Goal: Transaction & Acquisition: Purchase product/service

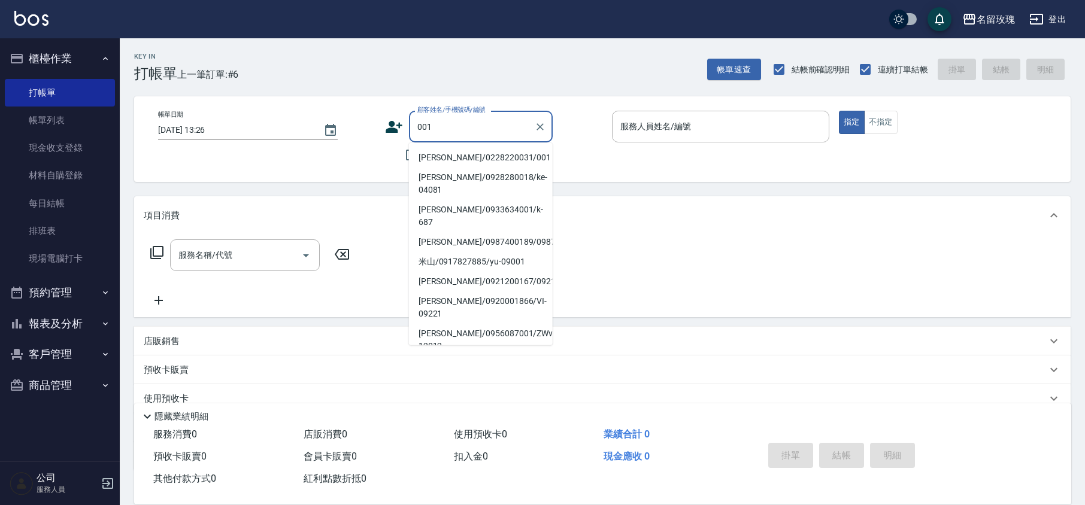
click at [430, 161] on li "[PERSON_NAME]/0228220031/001" at bounding box center [481, 158] width 144 height 20
type input "[PERSON_NAME]/0228220031/001"
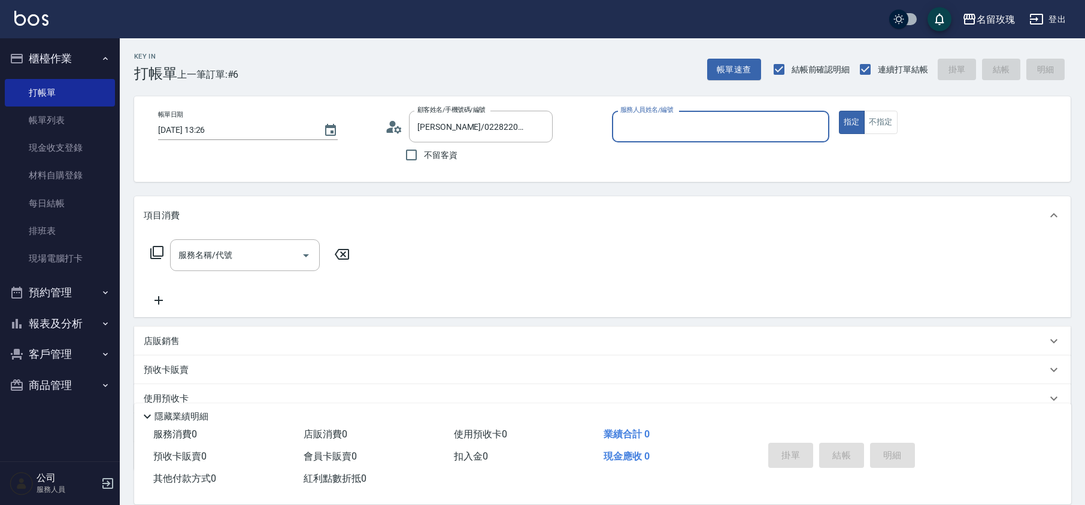
type input "KELLY-5"
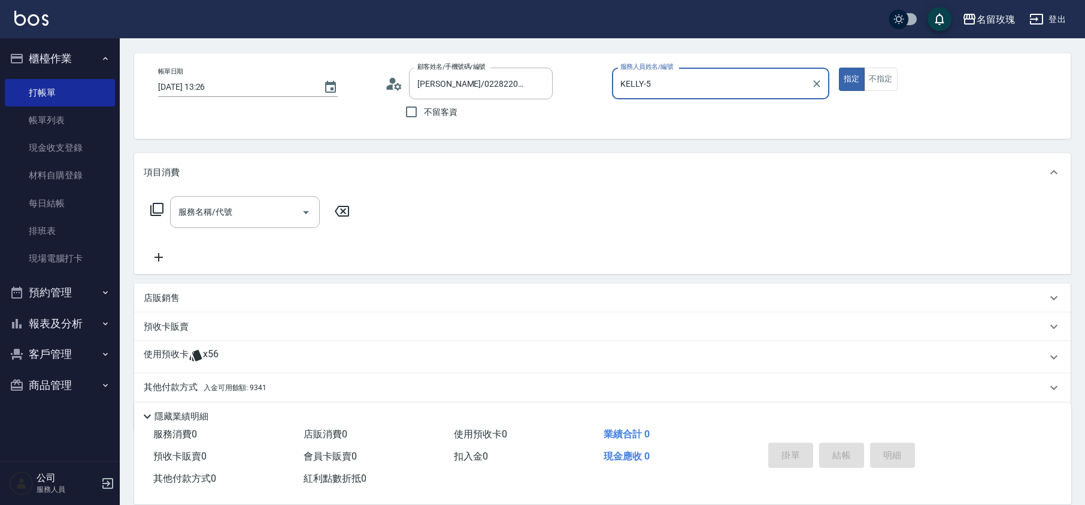
scroll to position [81, 0]
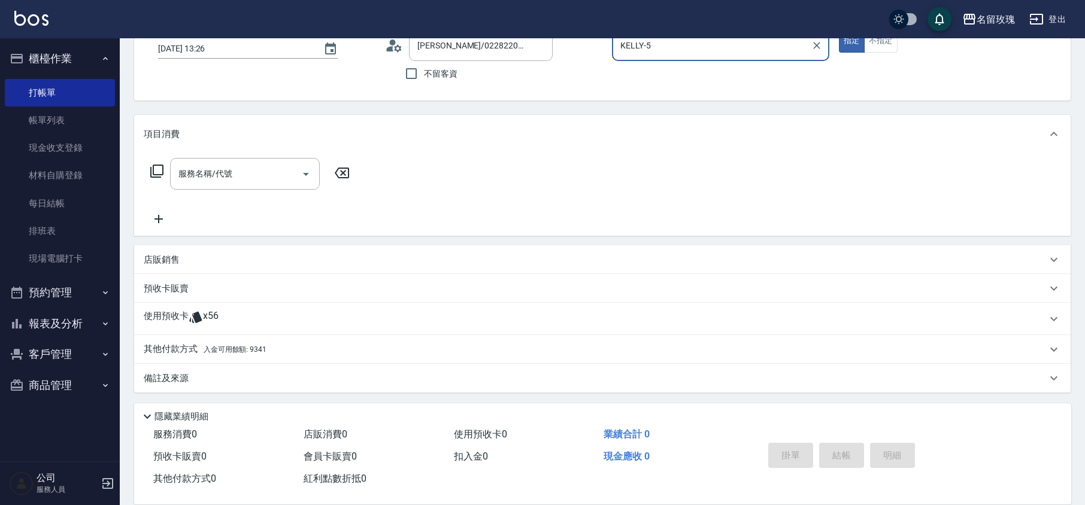
click at [228, 311] on div "使用預收卡 x56" at bounding box center [595, 319] width 903 height 18
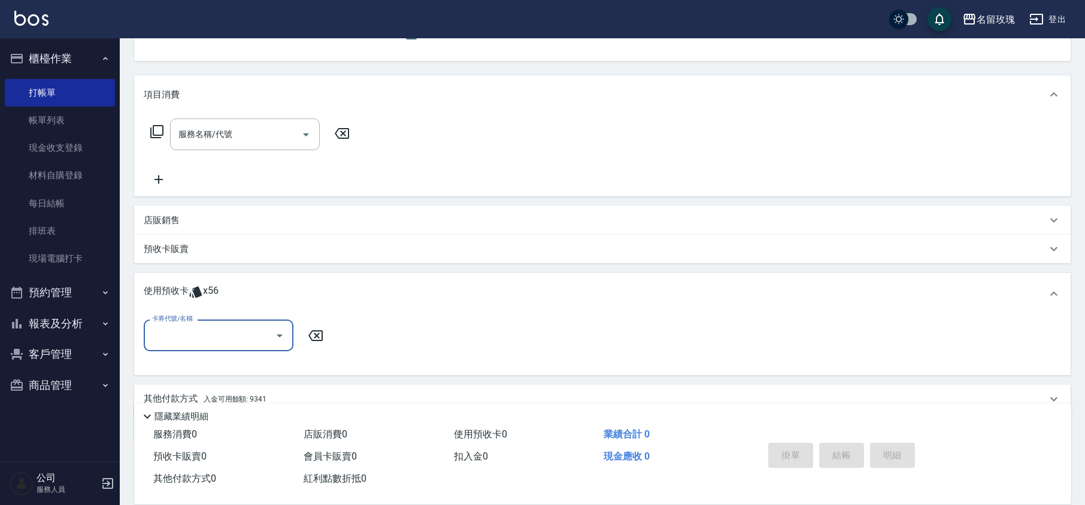
scroll to position [160, 0]
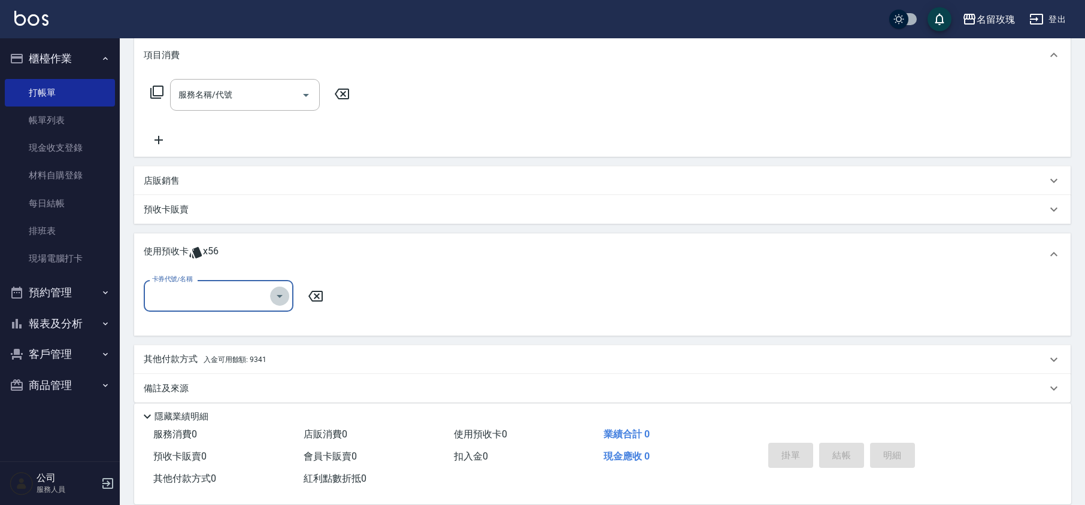
click at [285, 301] on icon "Open" at bounding box center [279, 296] width 14 height 14
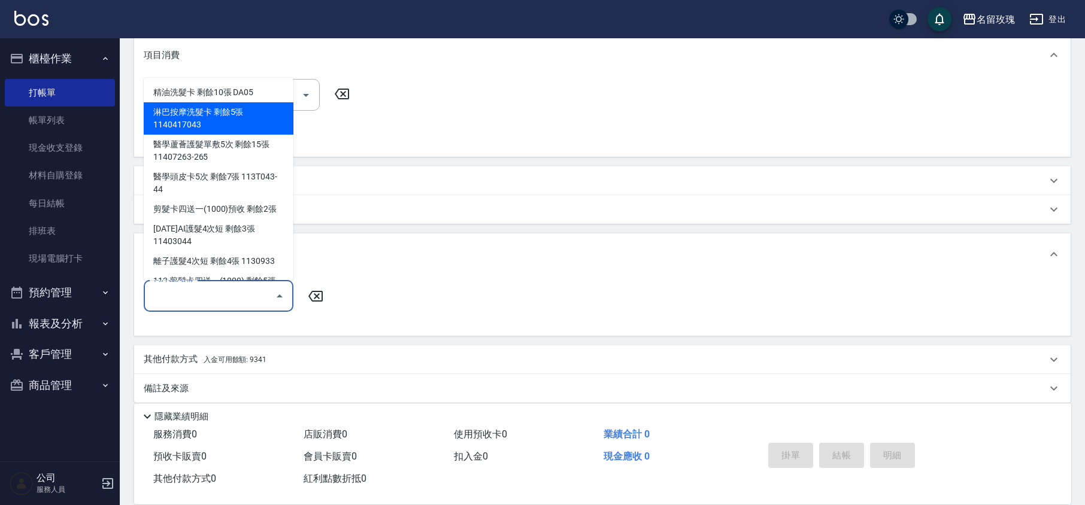
click at [259, 114] on div "淋巴按摩洗髮卡 剩餘5張 1140417043" at bounding box center [219, 118] width 150 height 32
type input "淋巴按摩洗髮卡 1140417043"
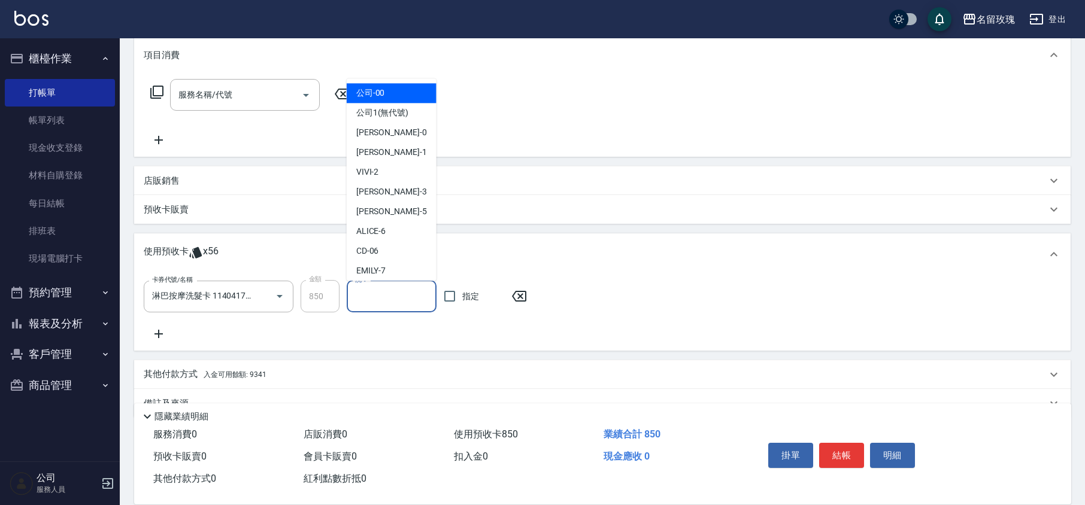
click at [369, 298] on input "洗-1" at bounding box center [391, 296] width 79 height 21
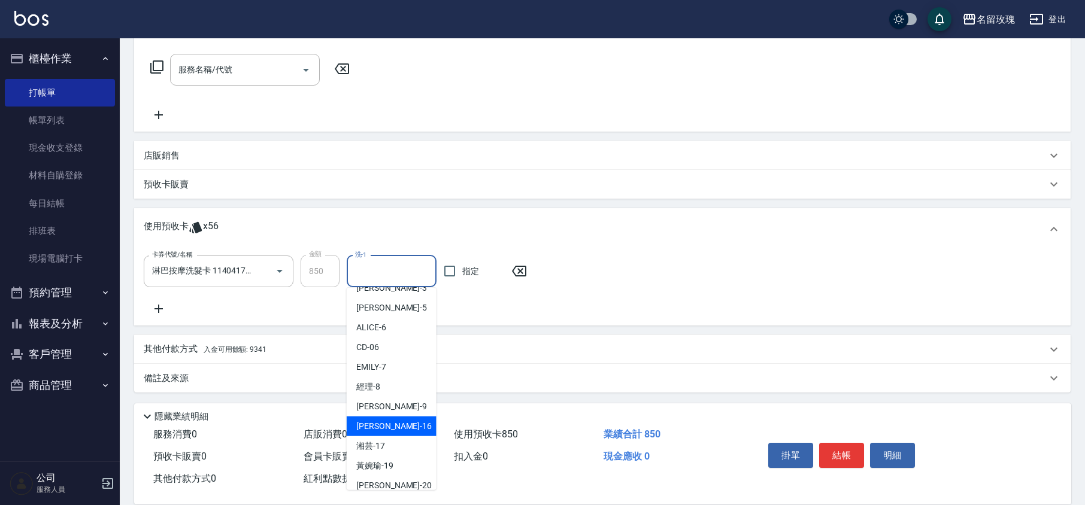
scroll to position [223, 0]
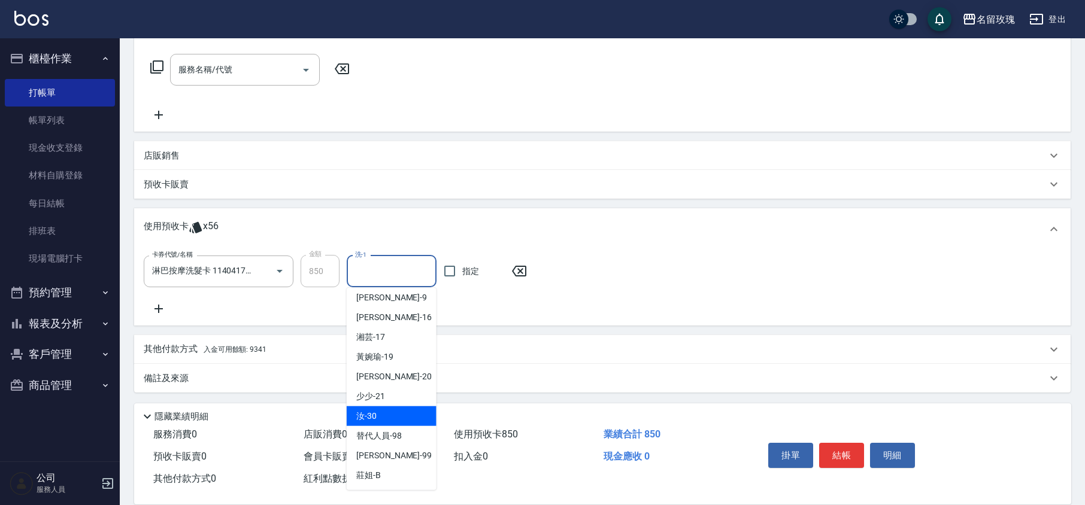
click at [364, 416] on span "汝 -30" at bounding box center [366, 416] width 20 height 13
type input "汝-30"
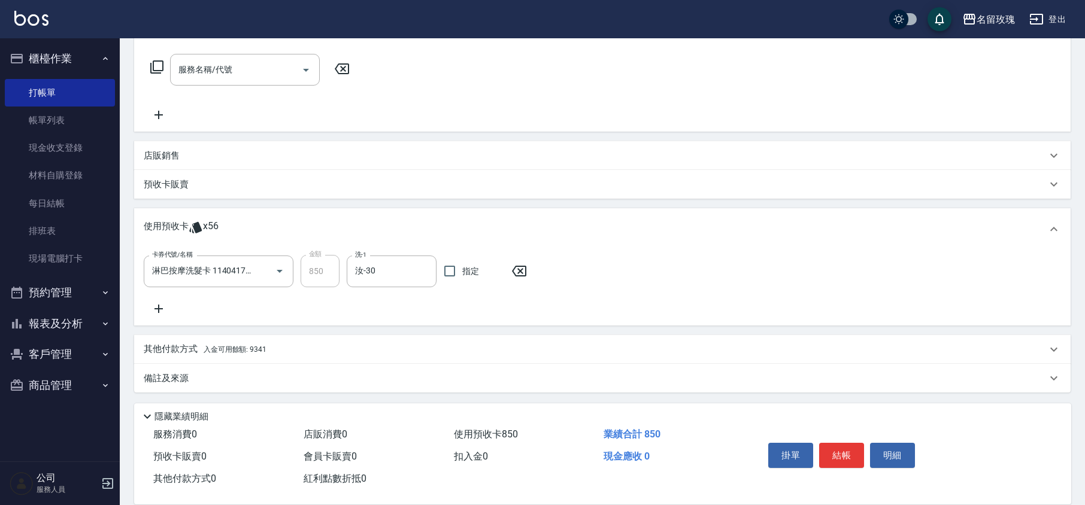
click at [159, 299] on div "卡券代號/名稱 淋巴按摩洗髮卡 1140417043 卡券代號/名稱 金額 850 金額 洗-1 汝-30 洗-1 指定" at bounding box center [602, 285] width 917 height 61
click at [157, 311] on icon at bounding box center [159, 309] width 30 height 14
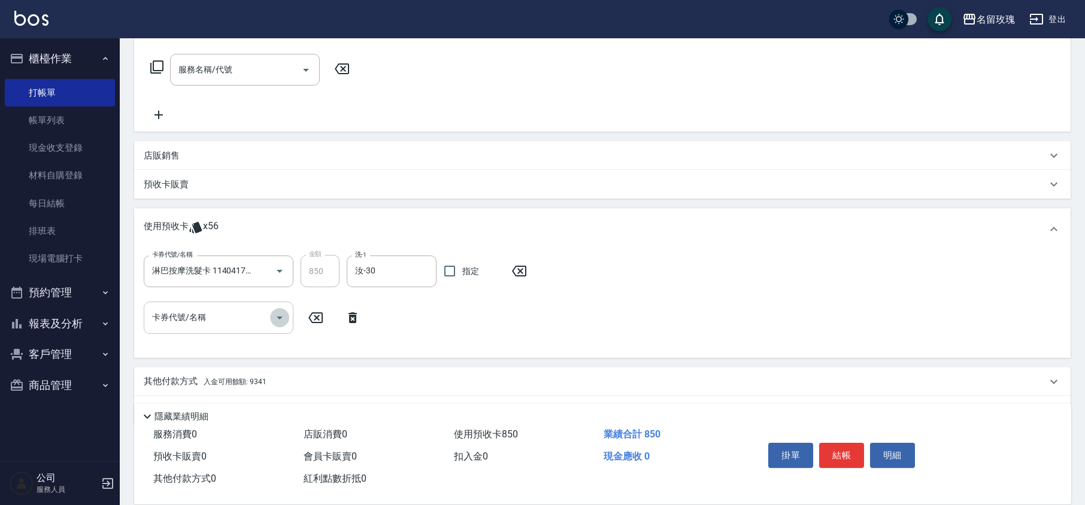
click at [281, 312] on icon "Open" at bounding box center [279, 318] width 14 height 14
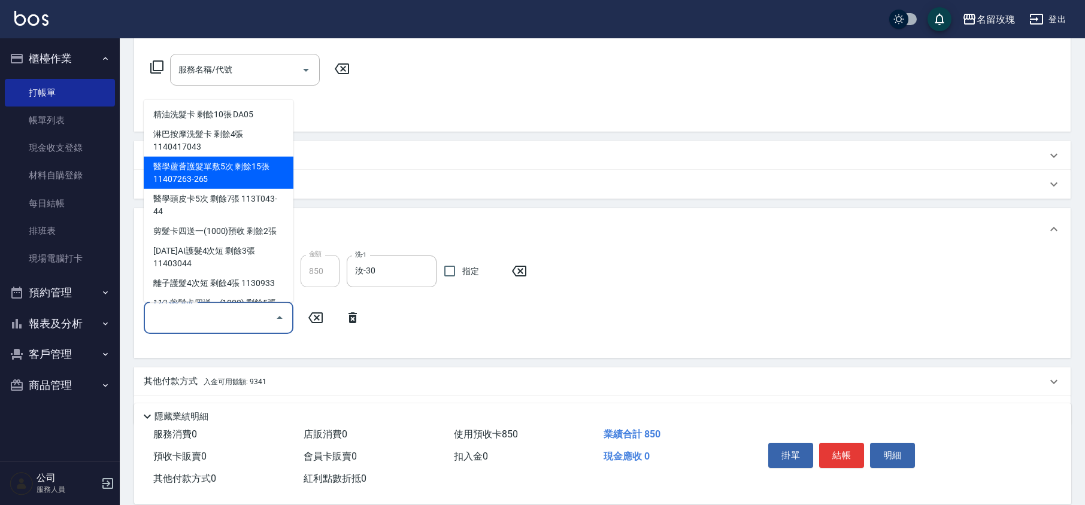
click at [221, 166] on div "醫學蘆薈護髮單敷5次 剩餘15張 11407263-265" at bounding box center [219, 173] width 150 height 32
type input "醫學蘆薈護髮單敷5次 11407263-265"
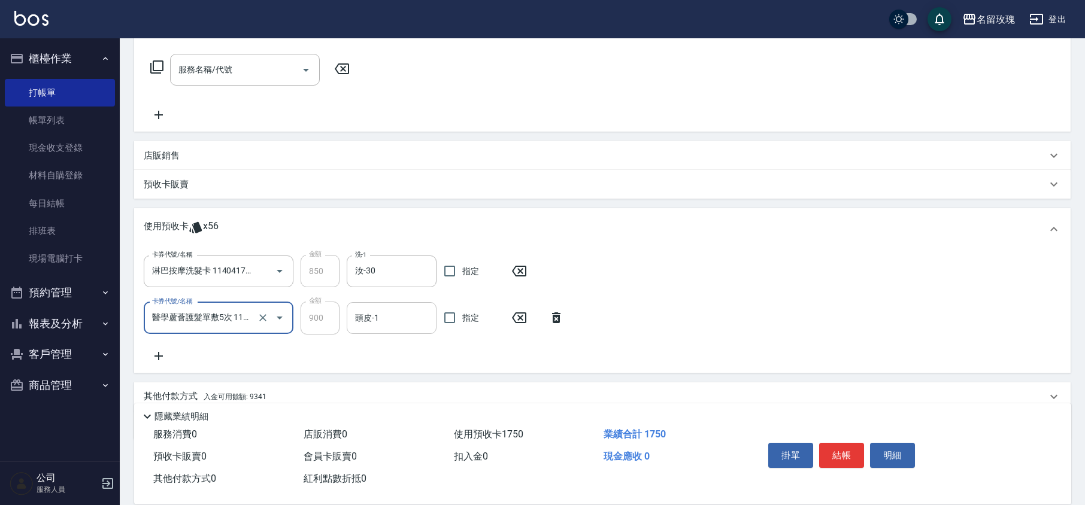
click at [366, 333] on div "頭皮-1" at bounding box center [392, 318] width 90 height 32
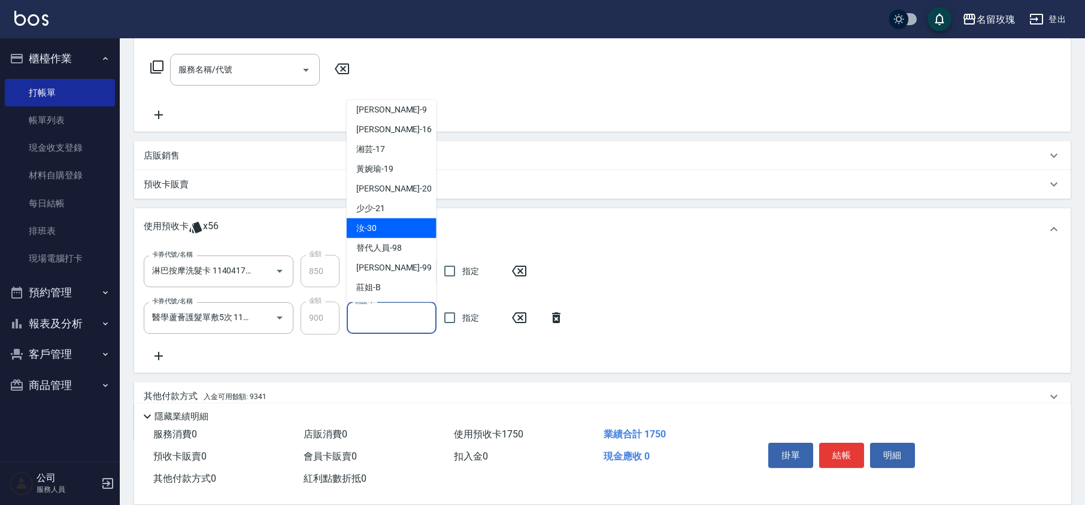
click at [377, 226] on div "汝 -30" at bounding box center [392, 229] width 90 height 20
type input "汝-30"
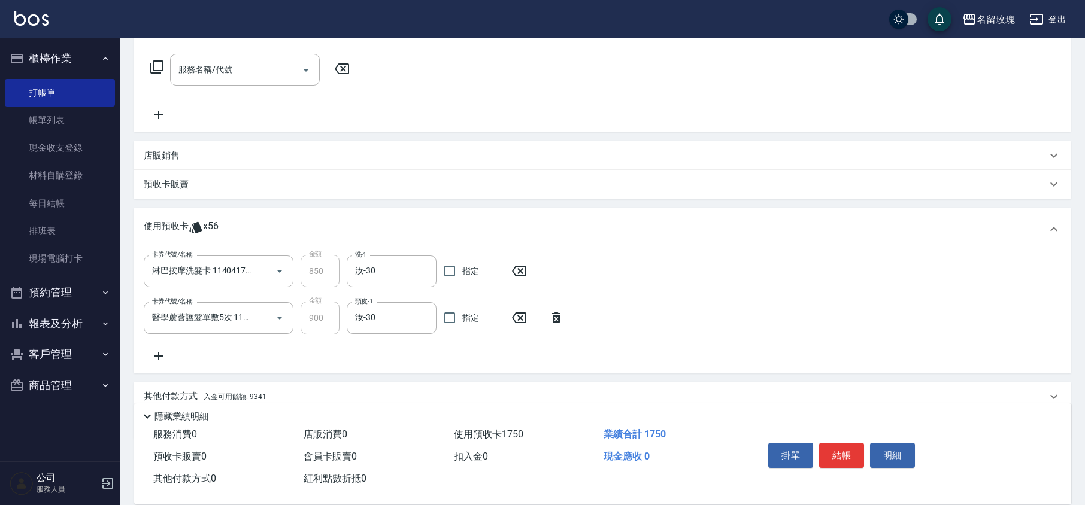
click at [158, 353] on icon at bounding box center [158, 356] width 8 height 8
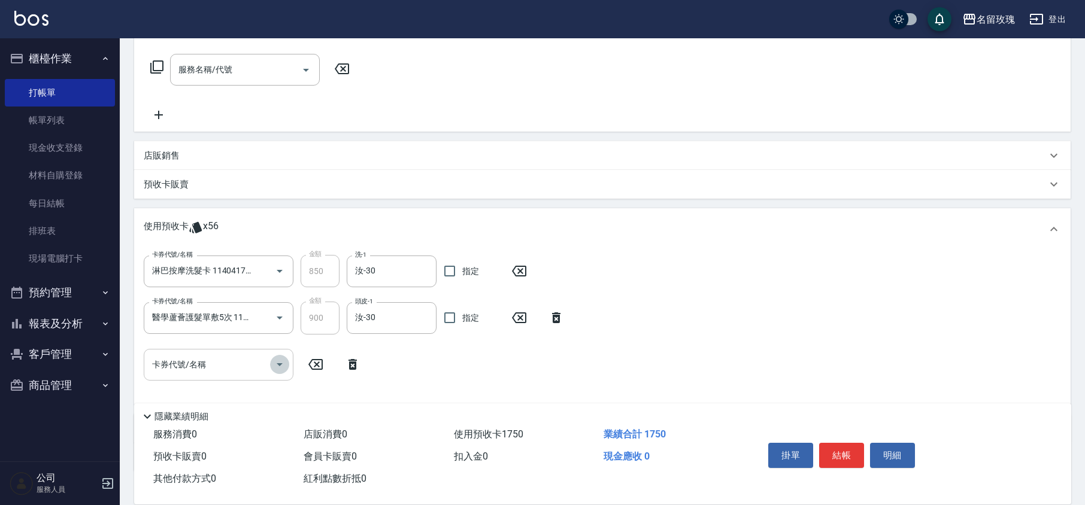
click at [276, 365] on icon "Open" at bounding box center [279, 364] width 14 height 14
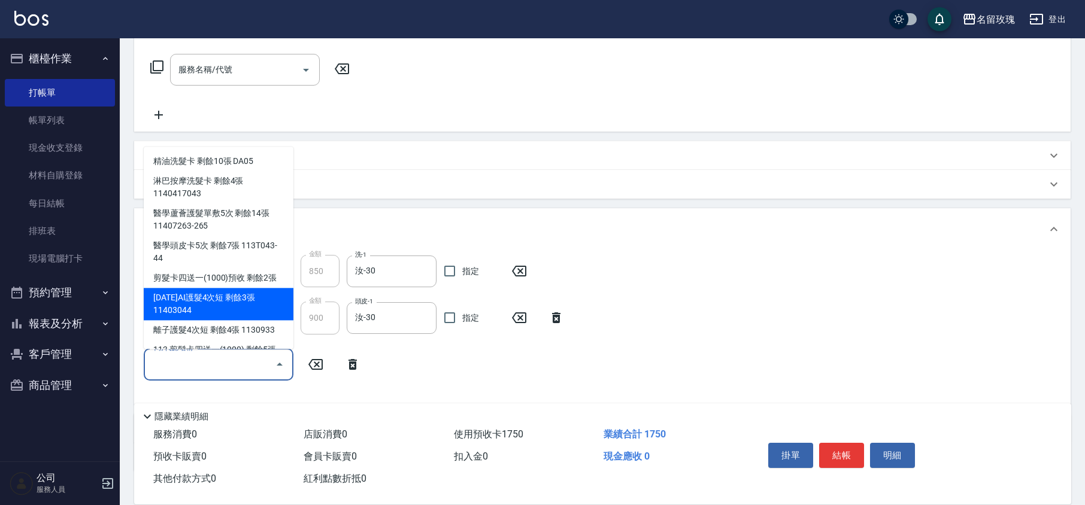
click at [218, 298] on div "[DATE]AI護髮4次短 剩餘3張 11403044" at bounding box center [219, 305] width 150 height 32
type input "[DATE]AI護髮4次短 11403044"
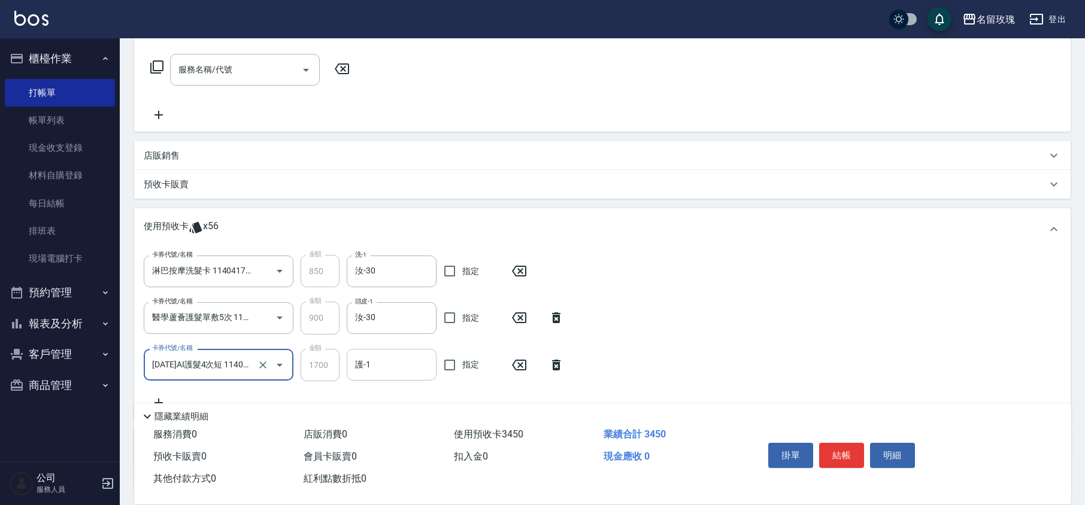
click at [394, 369] on input "護-1" at bounding box center [391, 364] width 79 height 21
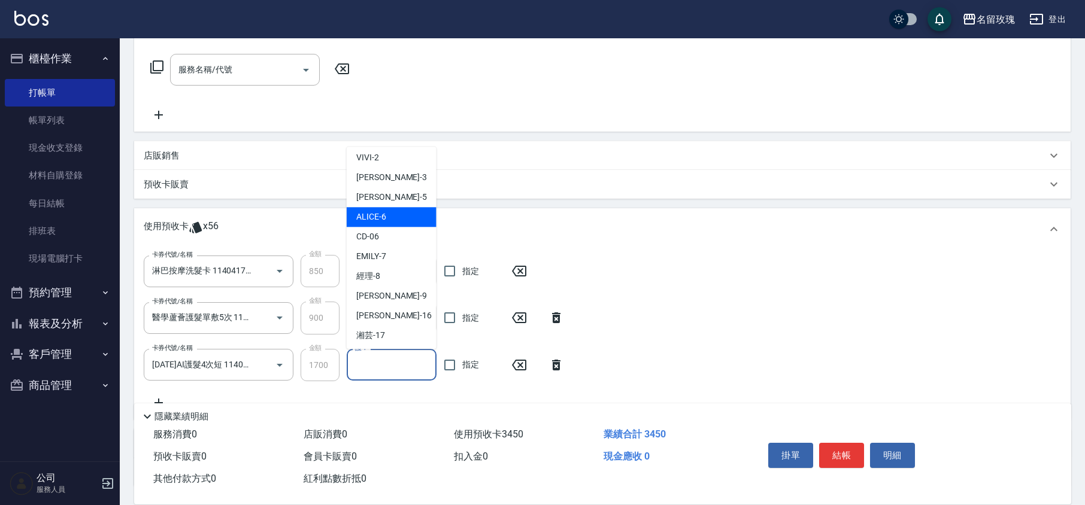
scroll to position [159, 0]
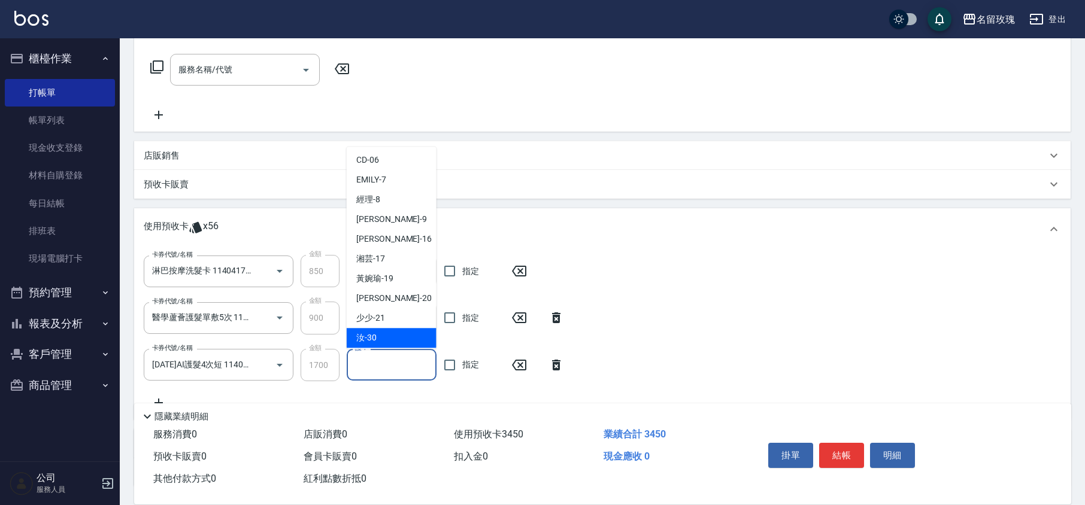
click at [377, 329] on div "汝 -30" at bounding box center [392, 339] width 90 height 20
type input "汝-30"
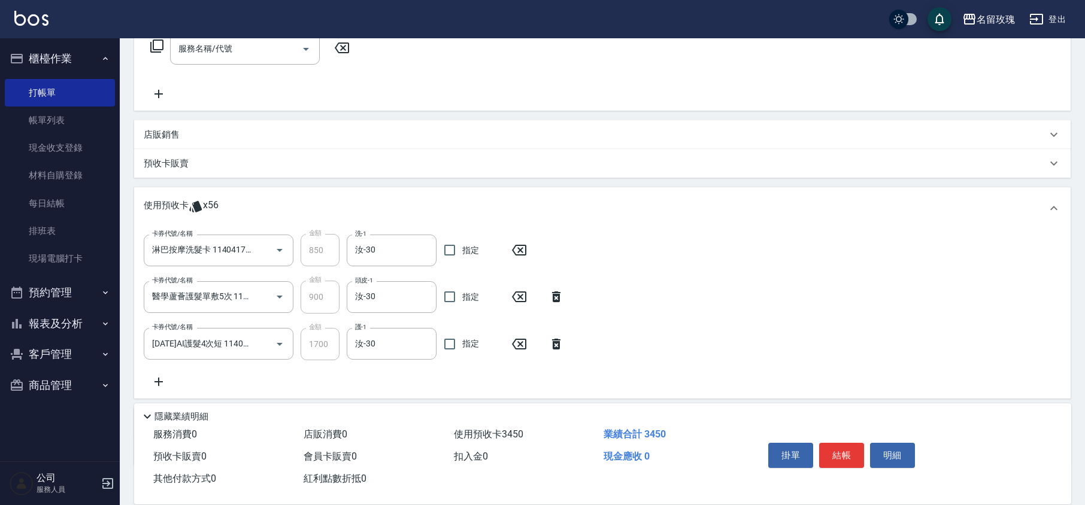
scroll to position [266, 0]
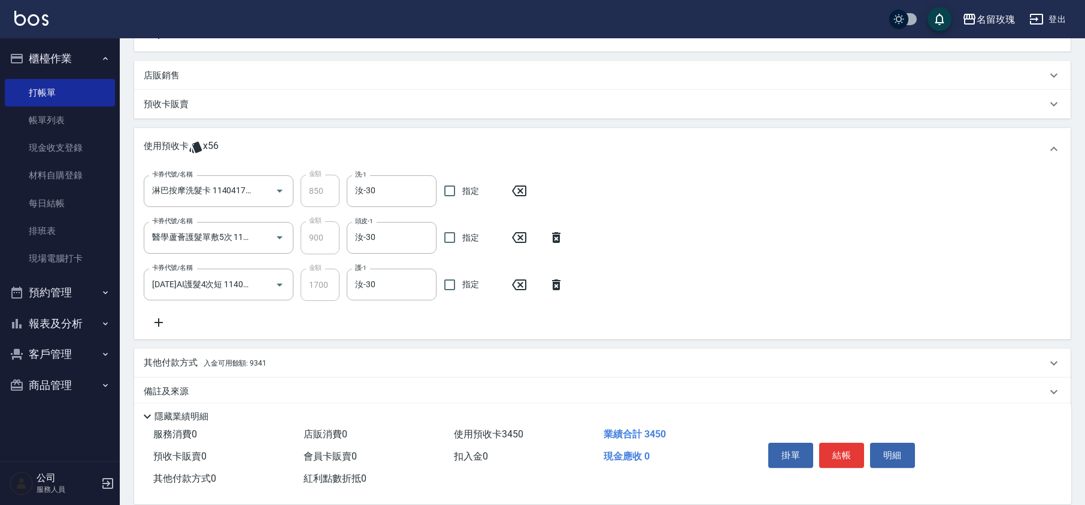
click at [149, 321] on icon at bounding box center [159, 323] width 30 height 14
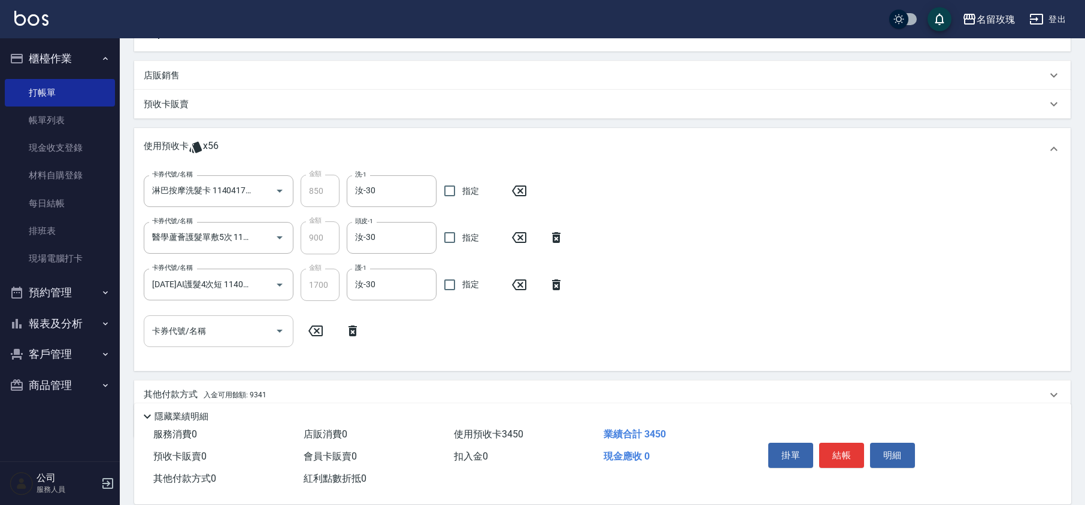
click at [281, 331] on icon "Open" at bounding box center [280, 331] width 6 height 3
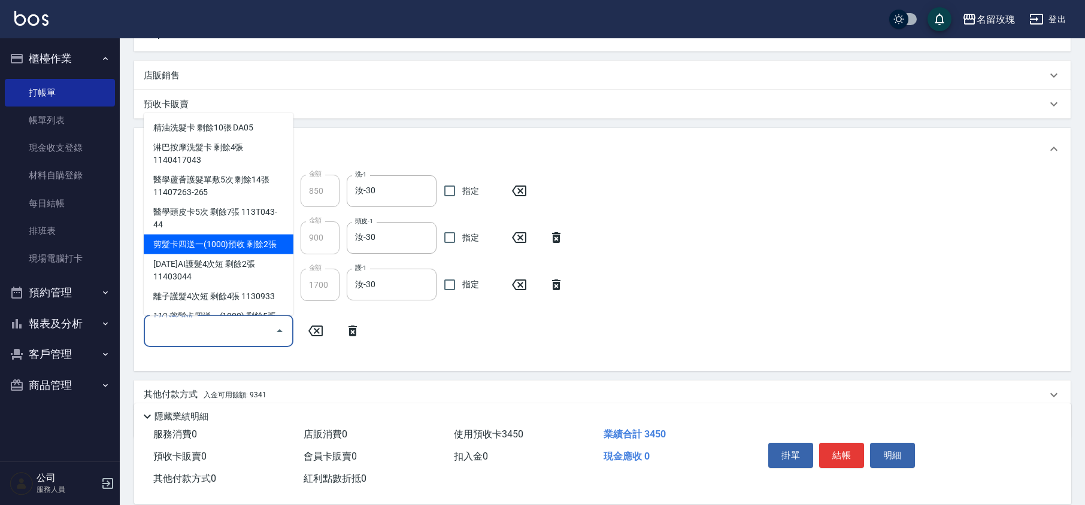
click at [233, 238] on div "剪髮卡四送一(1000)預收 剩餘2張" at bounding box center [219, 245] width 150 height 20
type input "剪髮卡四送一(1000)預收"
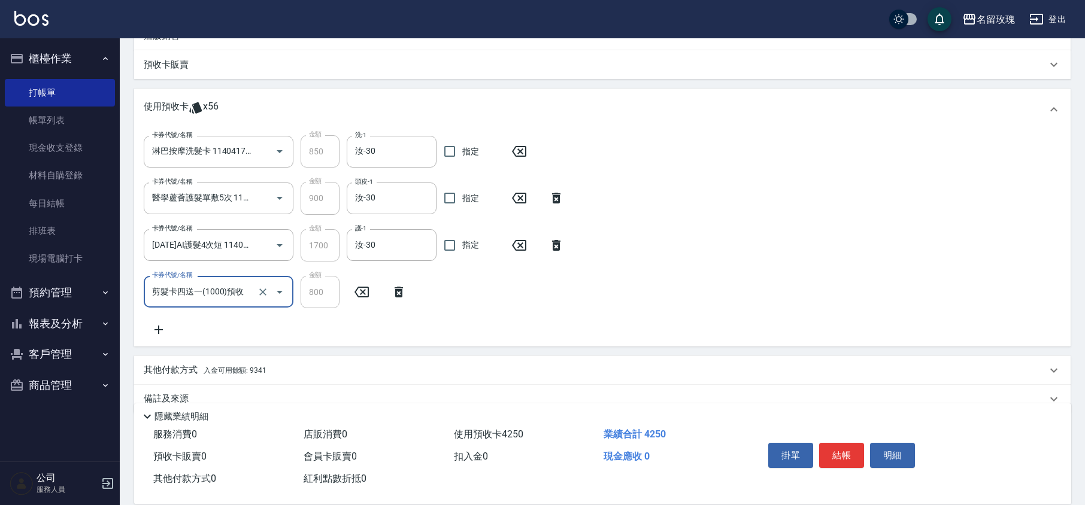
scroll to position [326, 0]
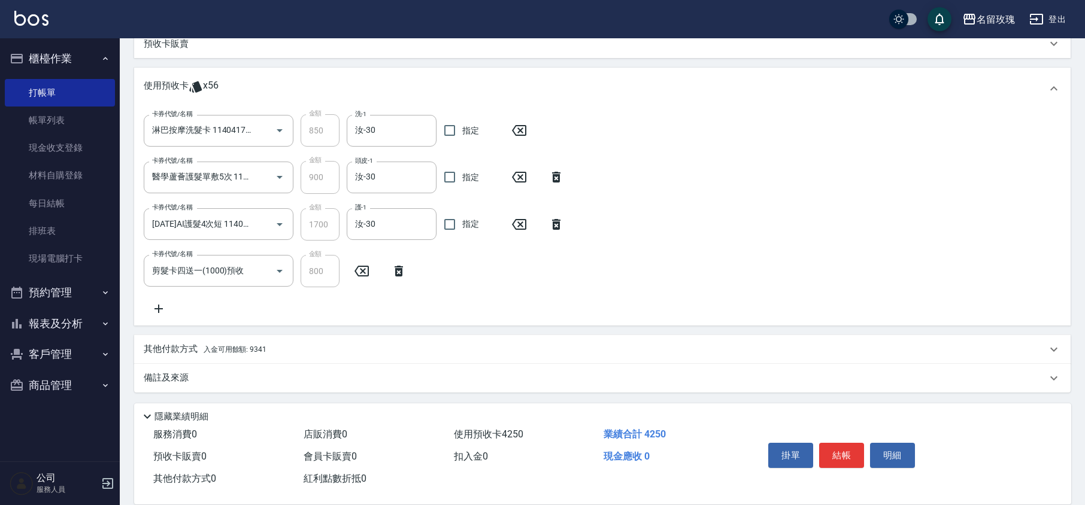
click at [156, 305] on icon at bounding box center [159, 309] width 30 height 14
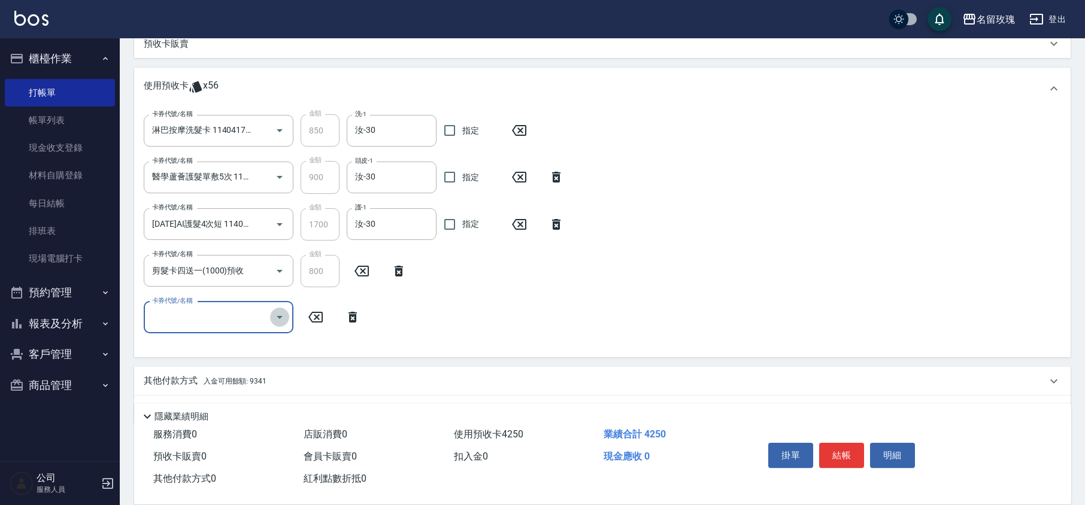
click at [274, 317] on icon "Open" at bounding box center [279, 317] width 14 height 14
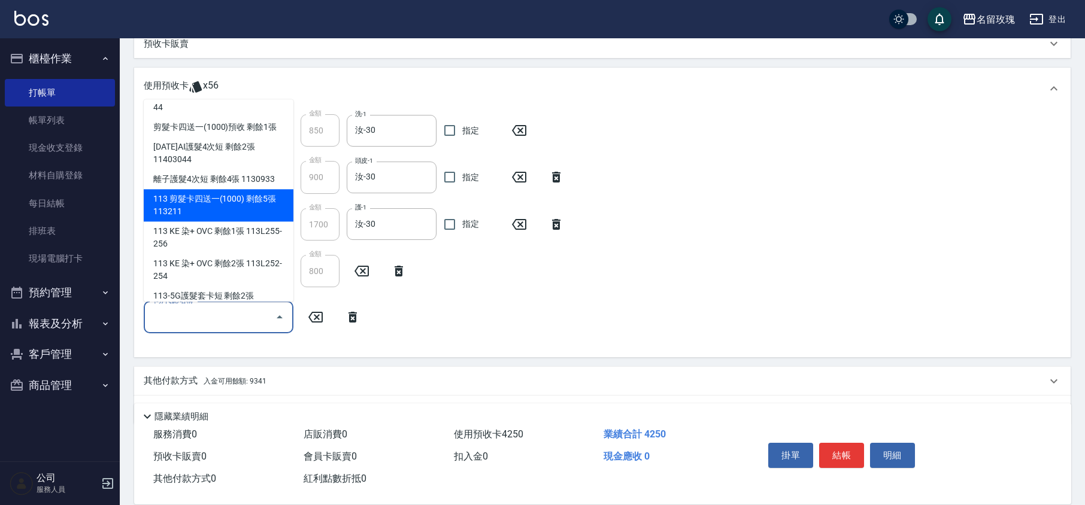
scroll to position [125, 0]
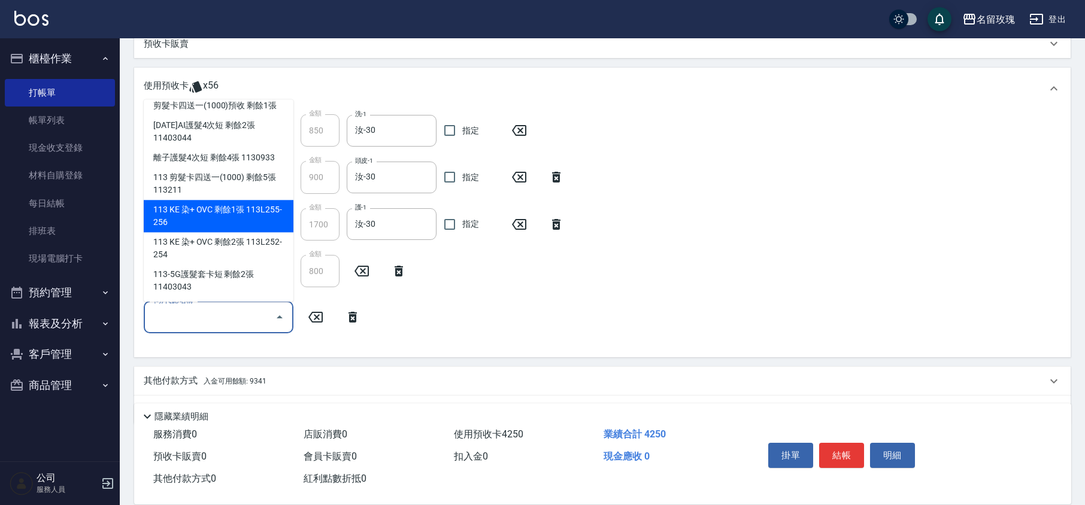
click at [269, 211] on div "113 KE 染+ OVC 剩餘1張 113L255-256" at bounding box center [219, 217] width 150 height 32
type input "113 KE 染+ OVC 113L255-256"
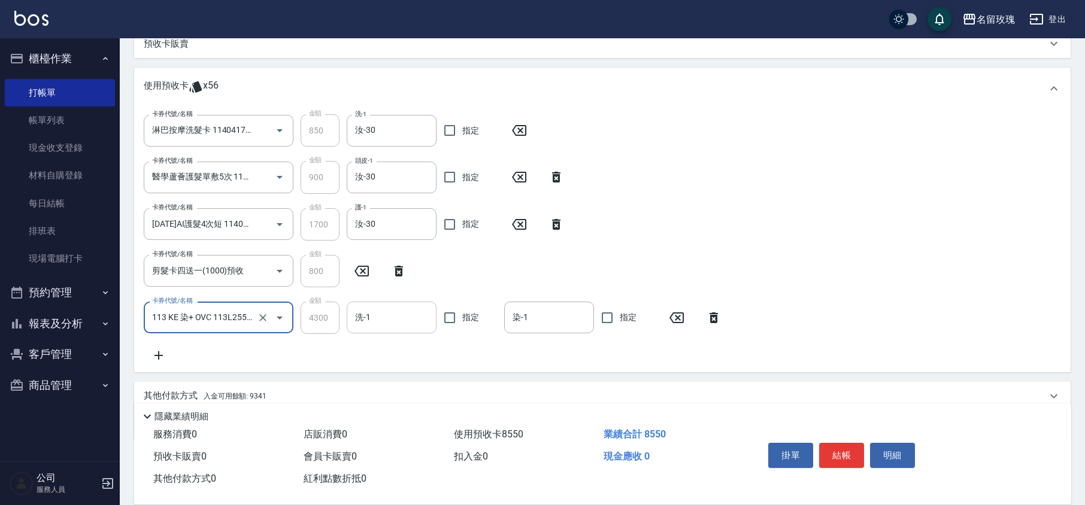
click at [388, 324] on input "洗-1" at bounding box center [391, 317] width 79 height 21
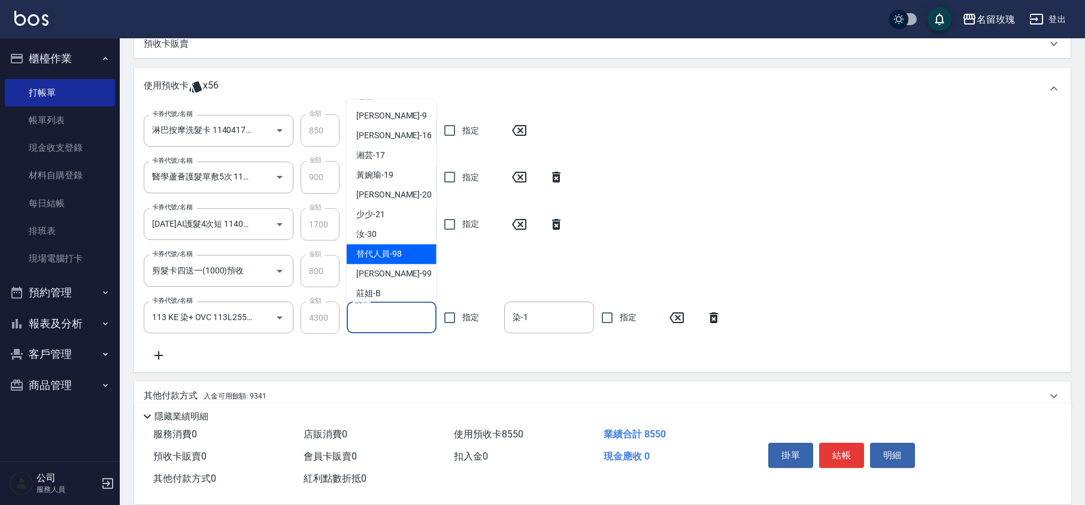
scroll to position [223, 0]
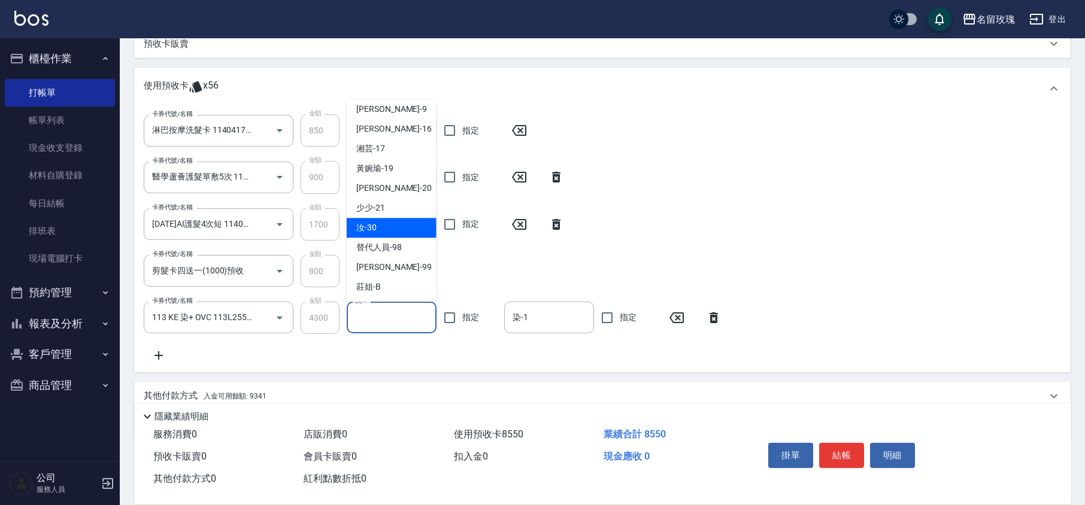
click at [400, 230] on div "汝 -30" at bounding box center [392, 229] width 90 height 20
type input "汝-30"
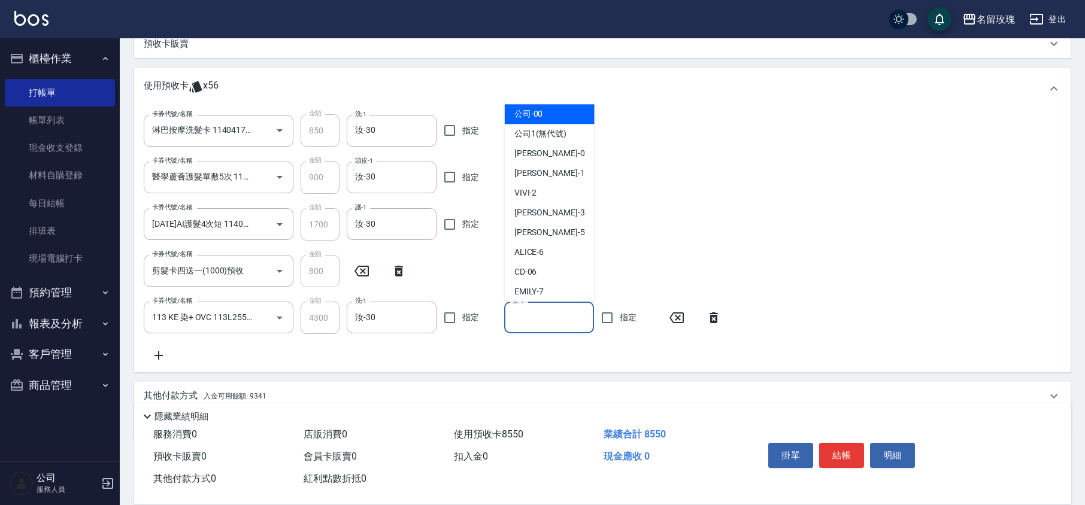
click at [513, 312] on input "染-1" at bounding box center [549, 317] width 79 height 21
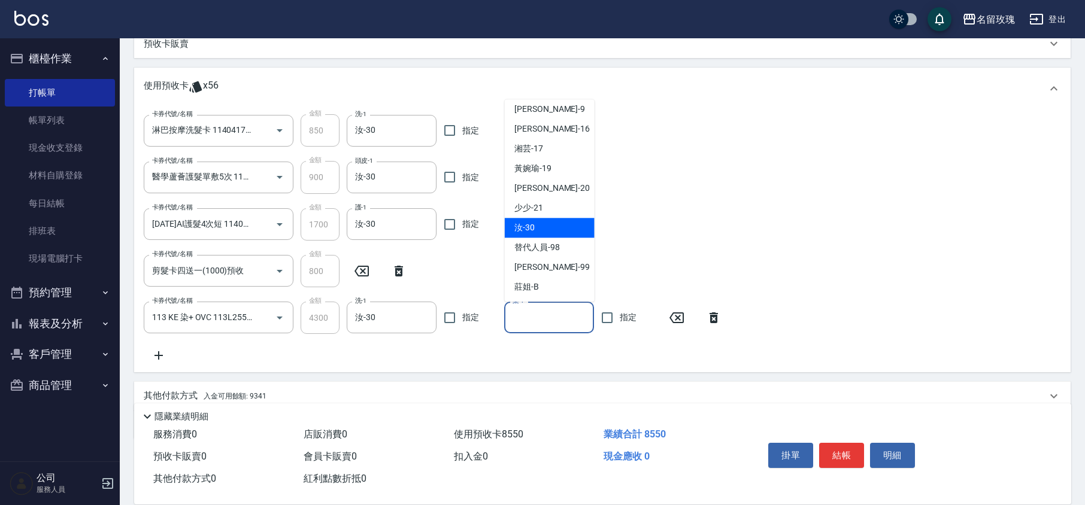
click at [532, 226] on span "汝 -30" at bounding box center [524, 228] width 20 height 13
type input "汝-30"
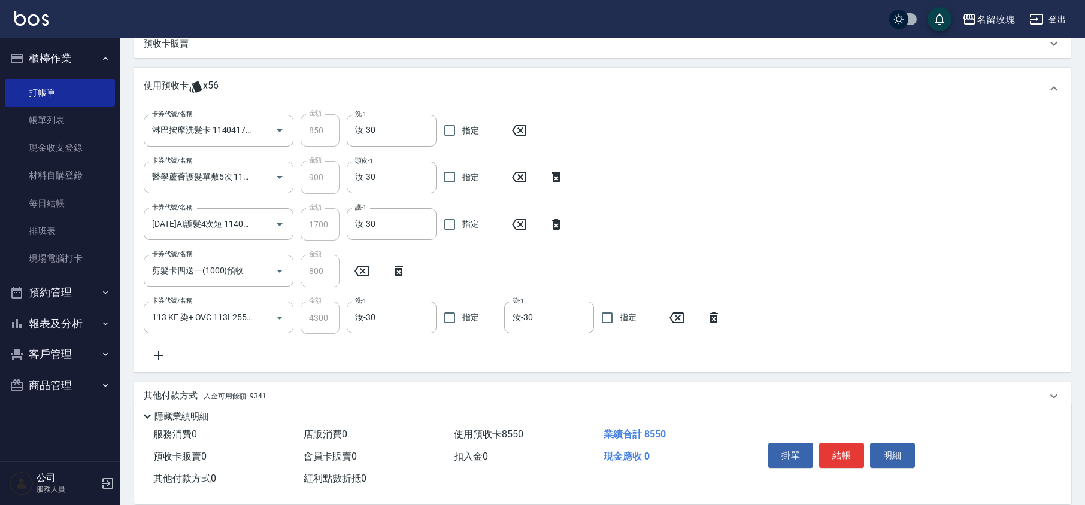
scroll to position [372, 0]
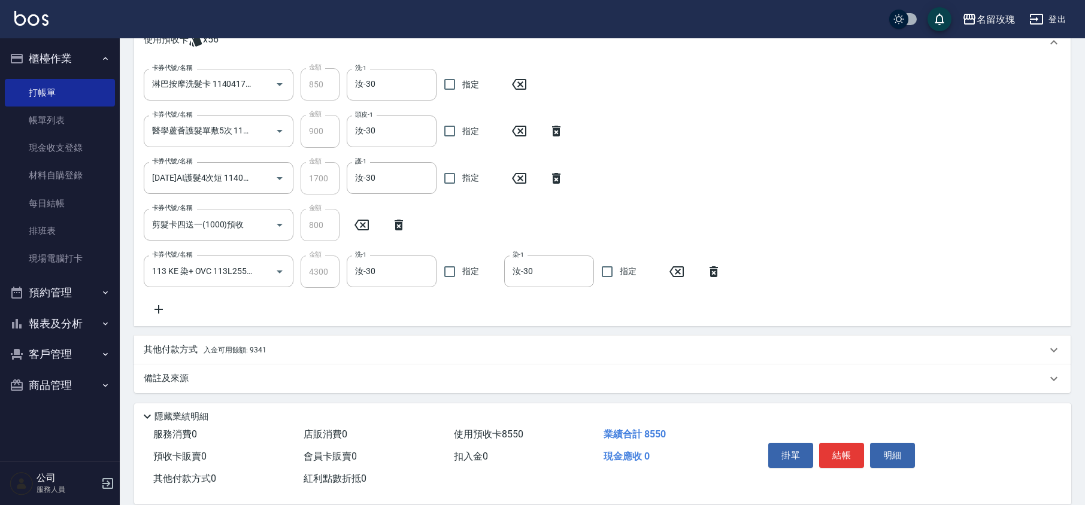
click at [444, 291] on div "卡券代號/名稱 淋巴按摩洗髮卡 1140417043 卡券代號/名稱 金額 850 金額 洗-1 汝-30 洗-1 指定 卡券代號/名稱 醫學蘆薈護髮單敷5次…" at bounding box center [602, 192] width 917 height 248
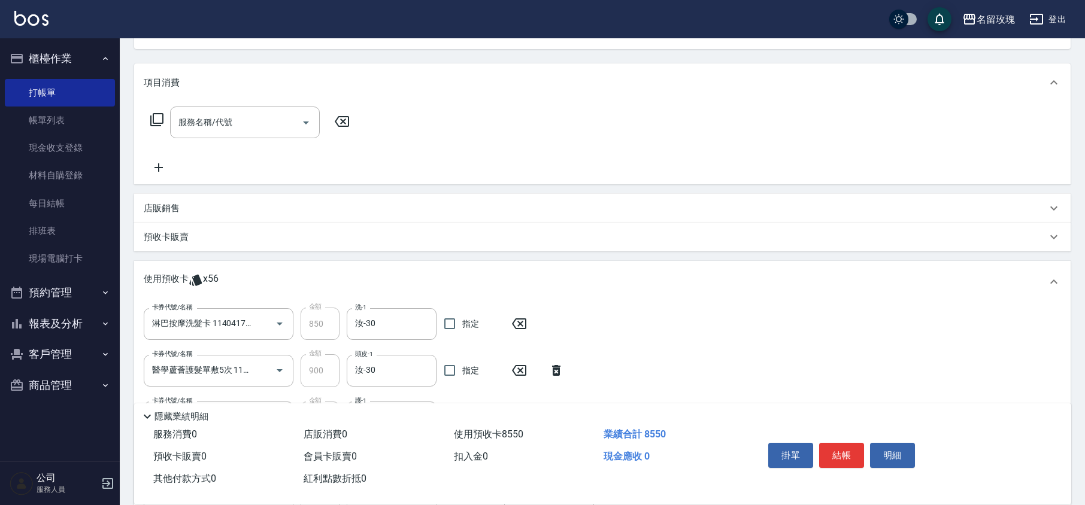
scroll to position [0, 0]
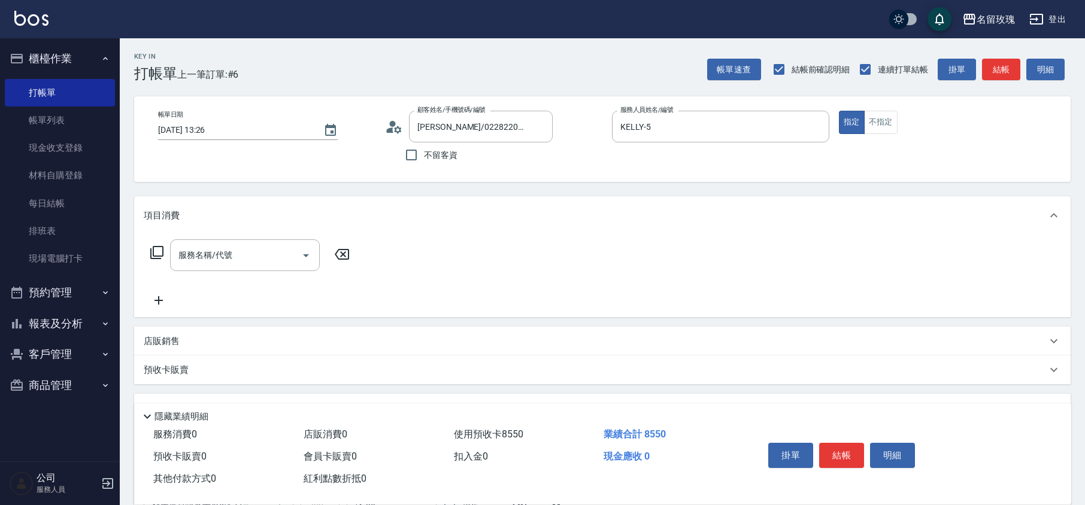
click at [496, 170] on div "帳單日期 [DATE] 13:26 顧客姓名/手機號碼/編號 [PERSON_NAME]/0228220031/001 顧客姓名/手機號碼/編號 不留客資 服…" at bounding box center [602, 139] width 936 height 86
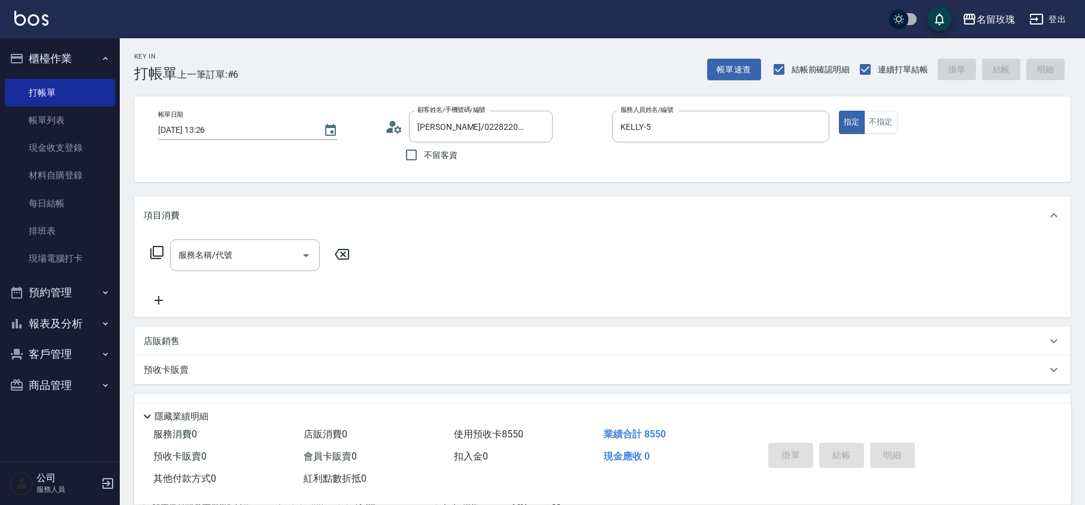
type input "[DATE] 14:26"
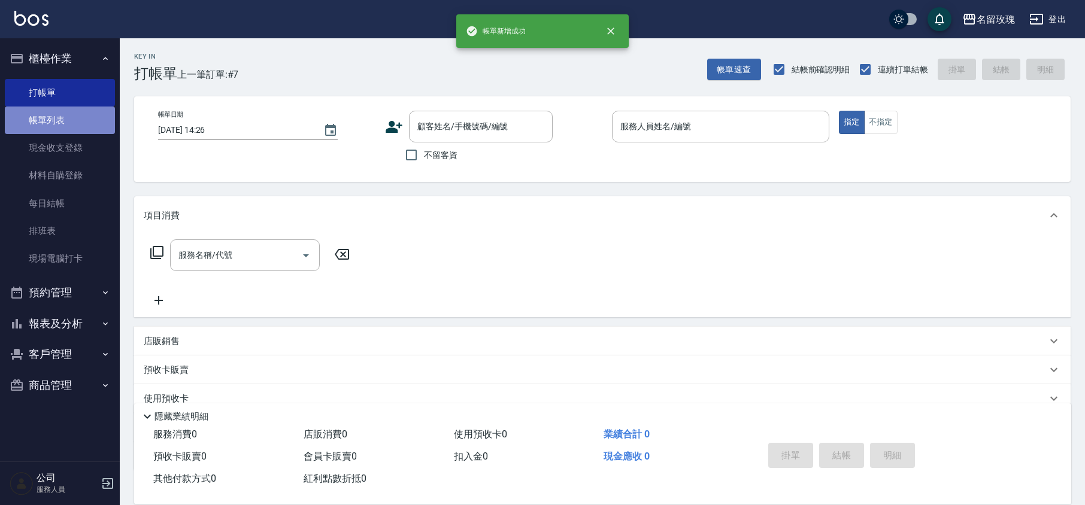
click at [49, 125] on link "帳單列表" at bounding box center [60, 121] width 110 height 28
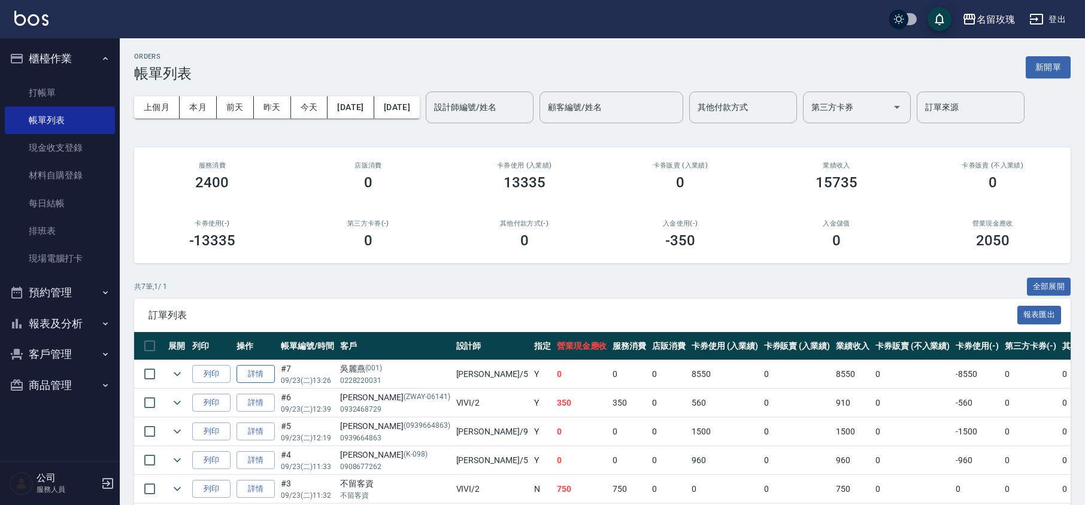
click at [262, 374] on link "詳情" at bounding box center [256, 374] width 38 height 19
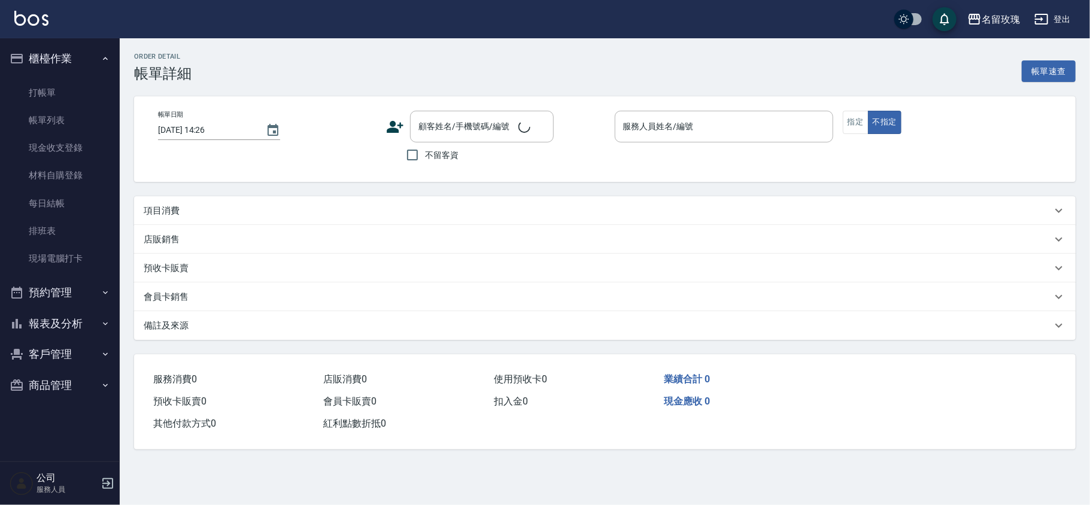
type input "[DATE] 13:26"
type input "KELLY-5"
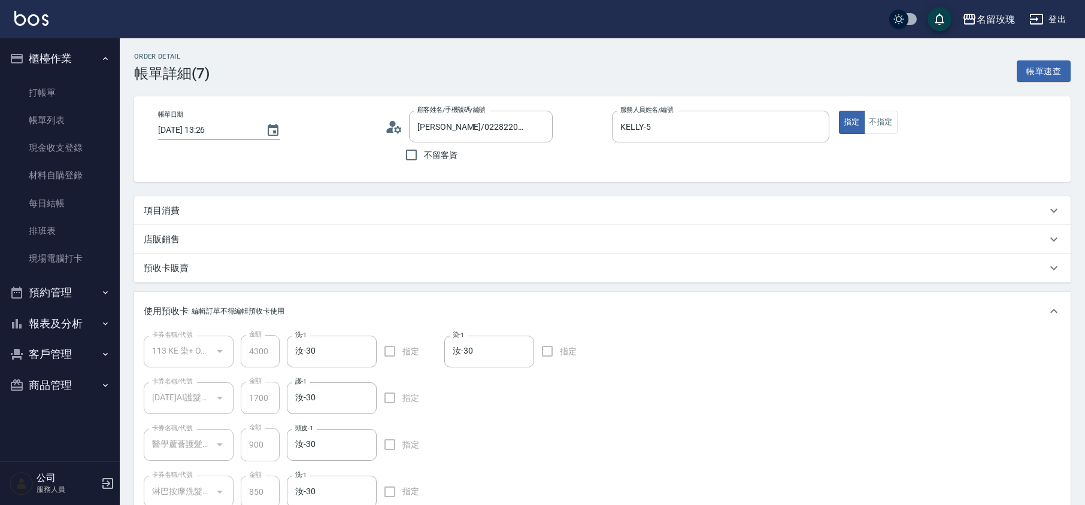
type input "[PERSON_NAME]/0228220031/001"
type input "113 KE 染+ OVC(1/1) 113L255-256"
type input "[DATE]AI護髮4次短(1/1) 11403044"
type input "醫學蘆薈護髮單敷5次(1/1) 11407263-265"
type input "淋巴按摩洗髮卡(1/1) 1140417043"
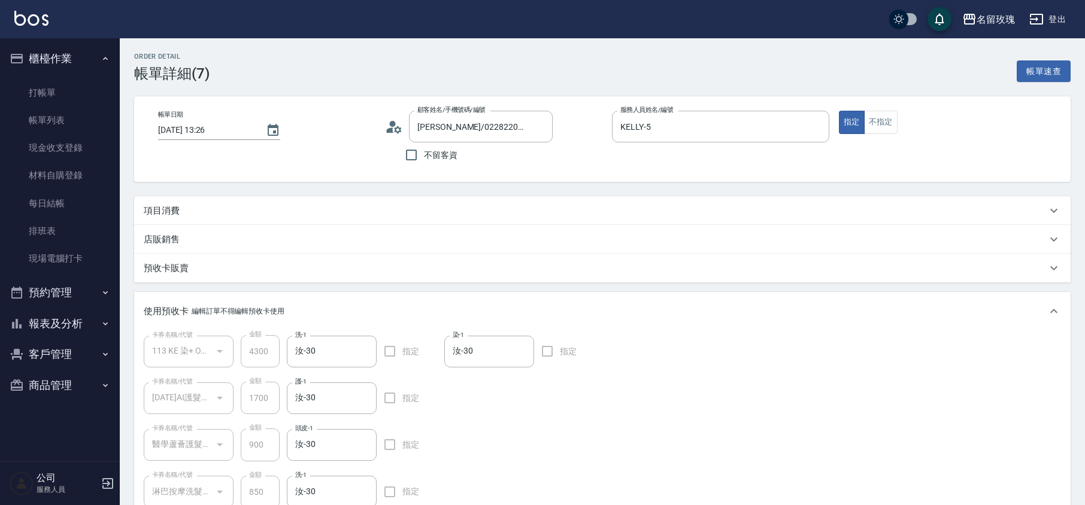
type input "剪髮卡四送一(1000)預收(1/1)"
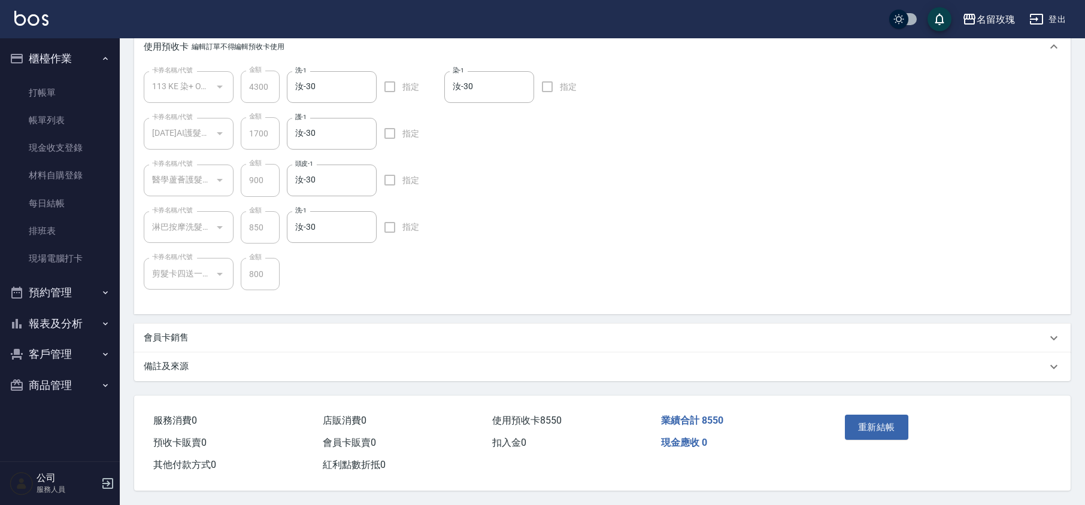
click at [186, 364] on p "備註及來源" at bounding box center [166, 366] width 45 height 13
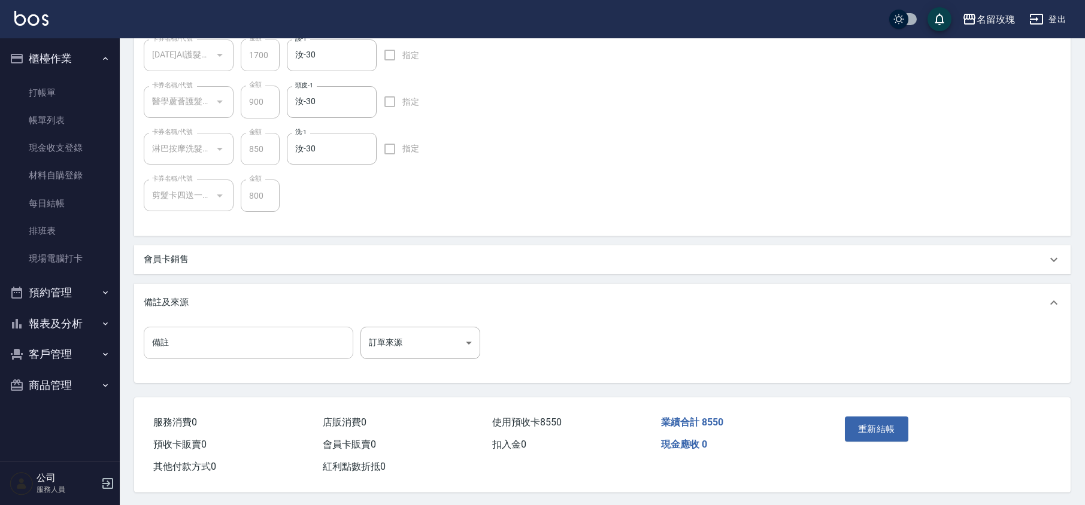
scroll to position [345, 0]
click at [197, 355] on input "備註" at bounding box center [249, 341] width 210 height 32
type input "5+"
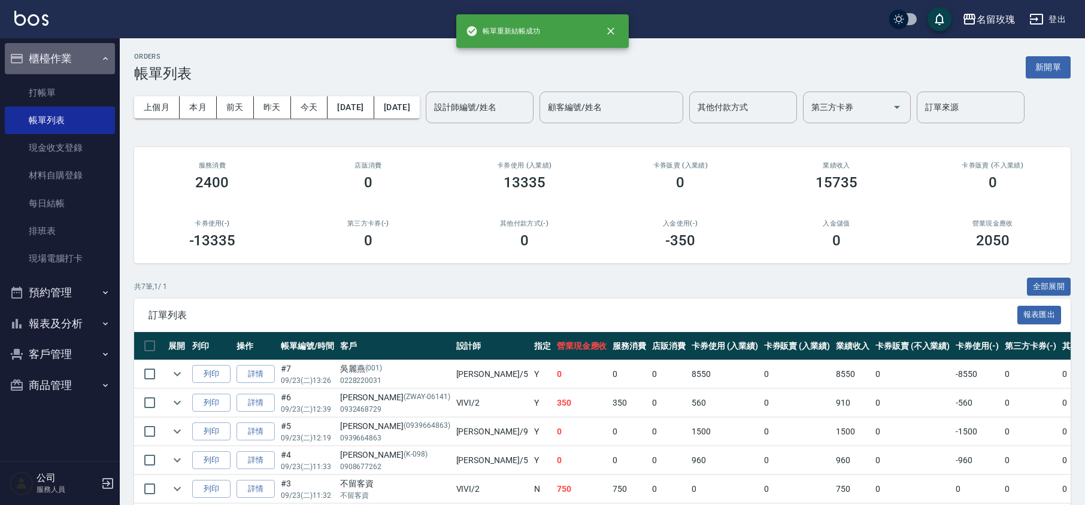
click at [81, 49] on button "櫃檯作業" at bounding box center [60, 58] width 110 height 31
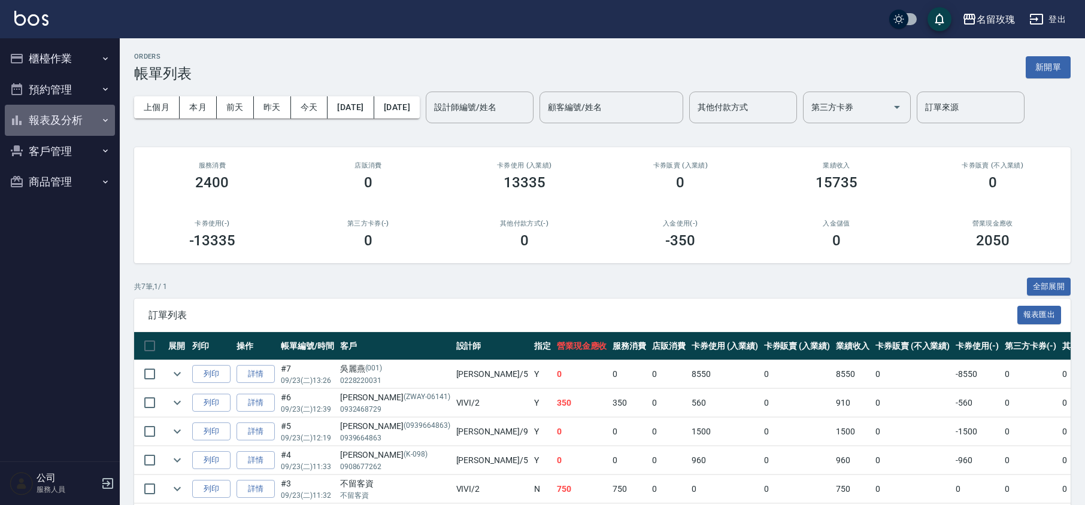
click at [46, 118] on button "報表及分析" at bounding box center [60, 120] width 110 height 31
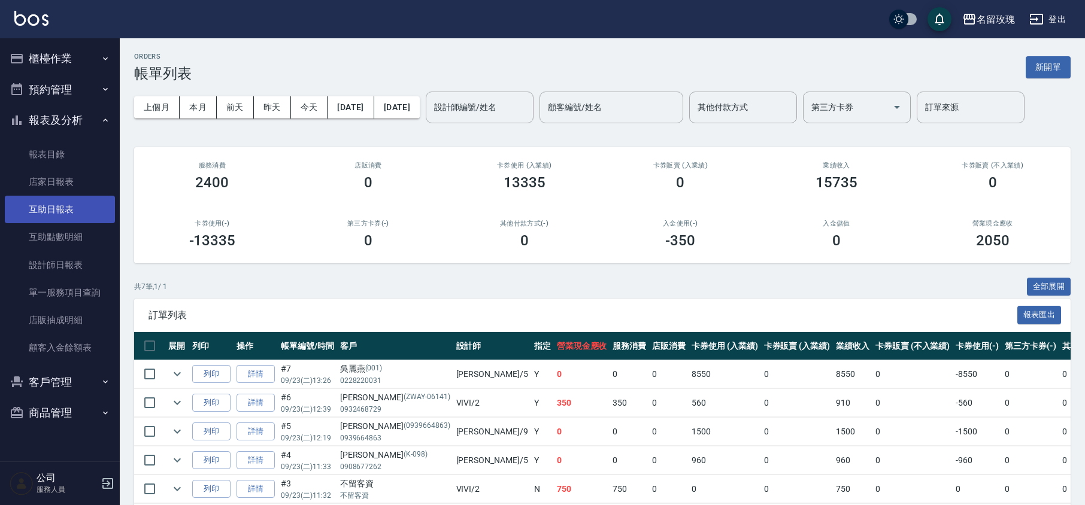
click at [60, 216] on link "互助日報表" at bounding box center [60, 210] width 110 height 28
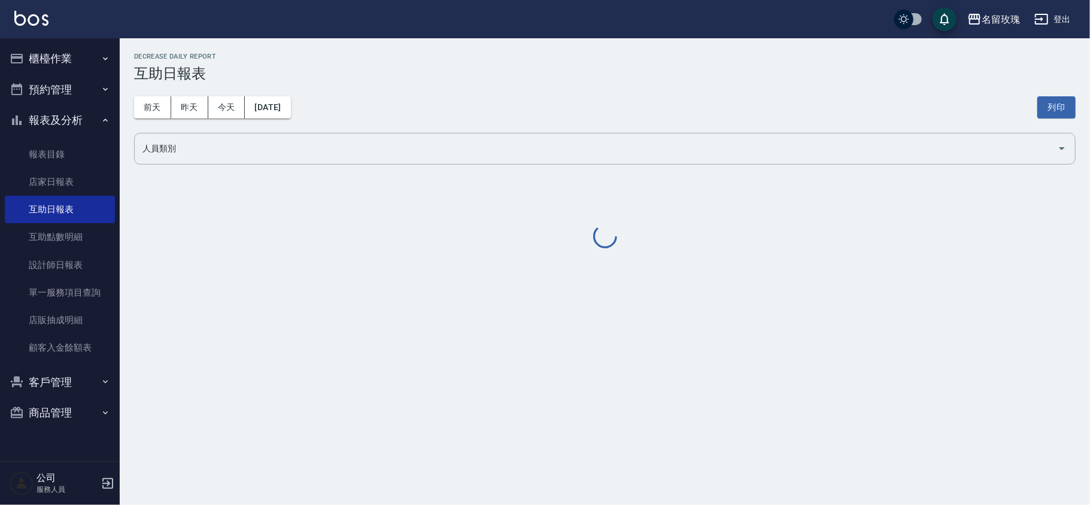
click at [384, 65] on h3 "互助日報表" at bounding box center [605, 73] width 942 height 17
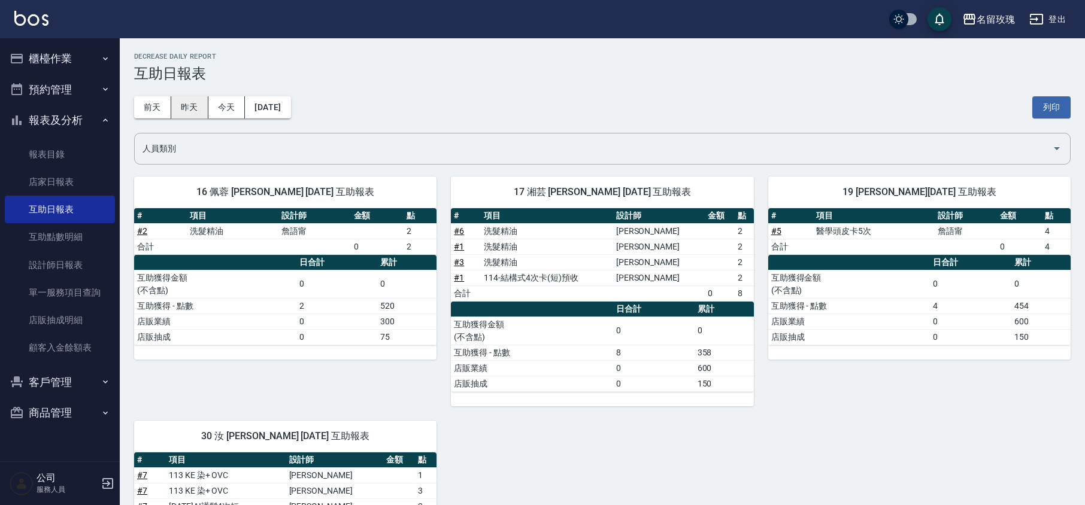
click at [189, 106] on button "昨天" at bounding box center [189, 107] width 37 height 22
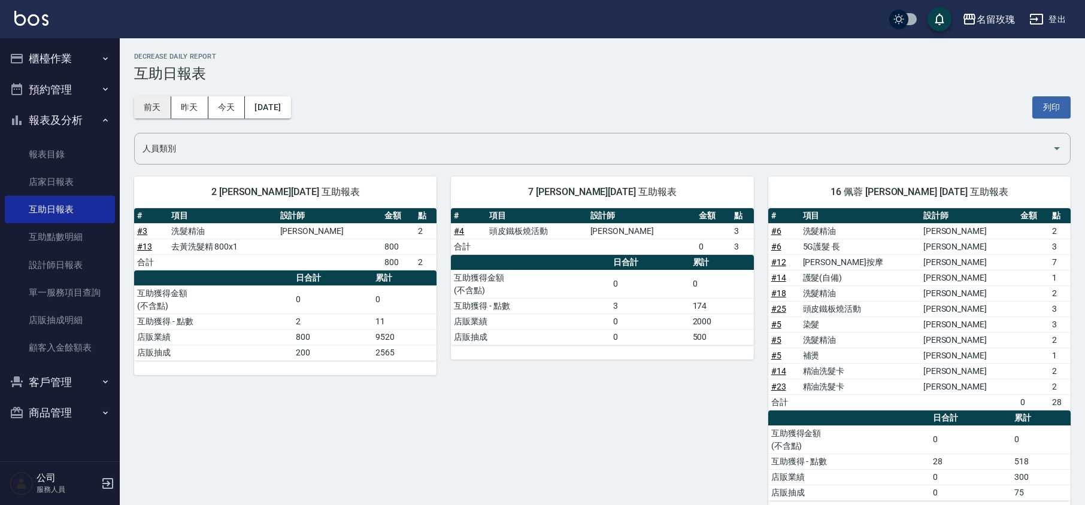
click at [148, 108] on button "前天" at bounding box center [152, 107] width 37 height 22
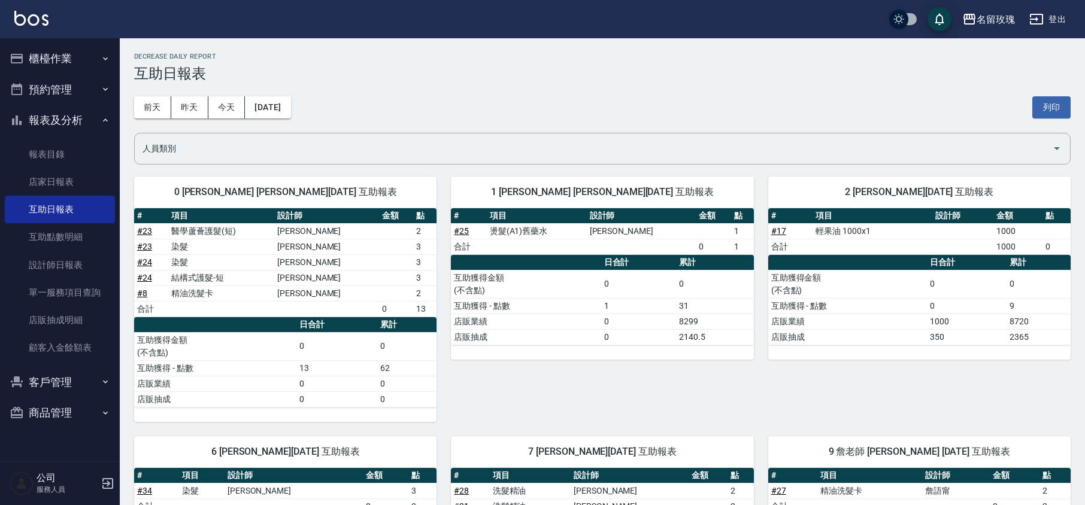
click at [580, 68] on h3 "互助日報表" at bounding box center [602, 73] width 936 height 17
click at [223, 99] on button "今天" at bounding box center [226, 107] width 37 height 22
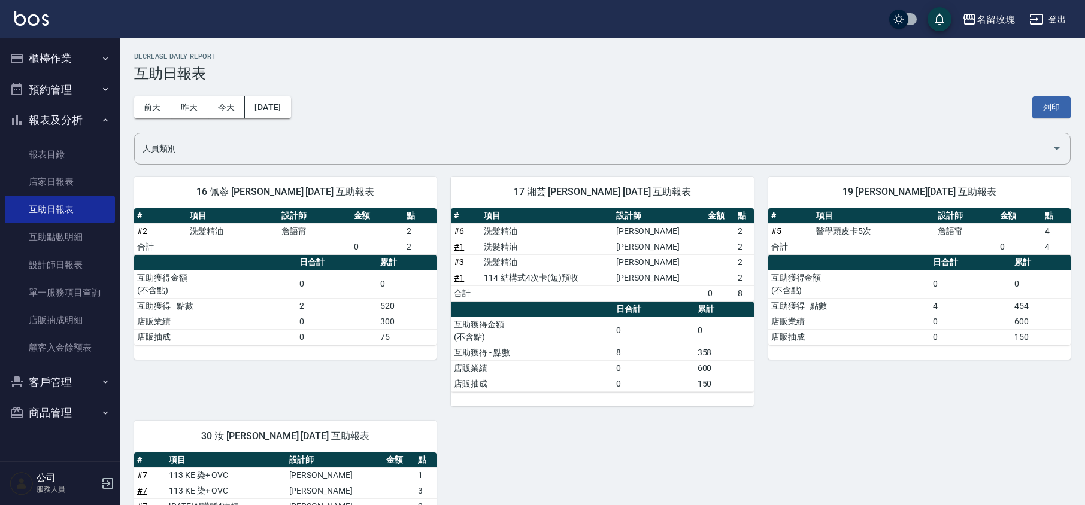
click at [443, 102] on div "[DATE] [DATE] [DATE] [DATE] 列印" at bounding box center [602, 107] width 936 height 51
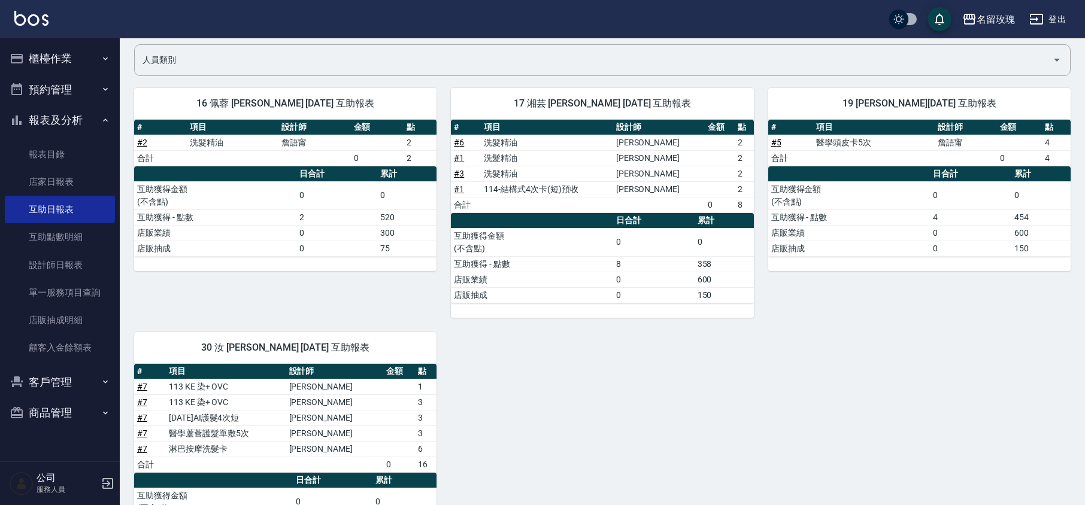
scroll to position [180, 0]
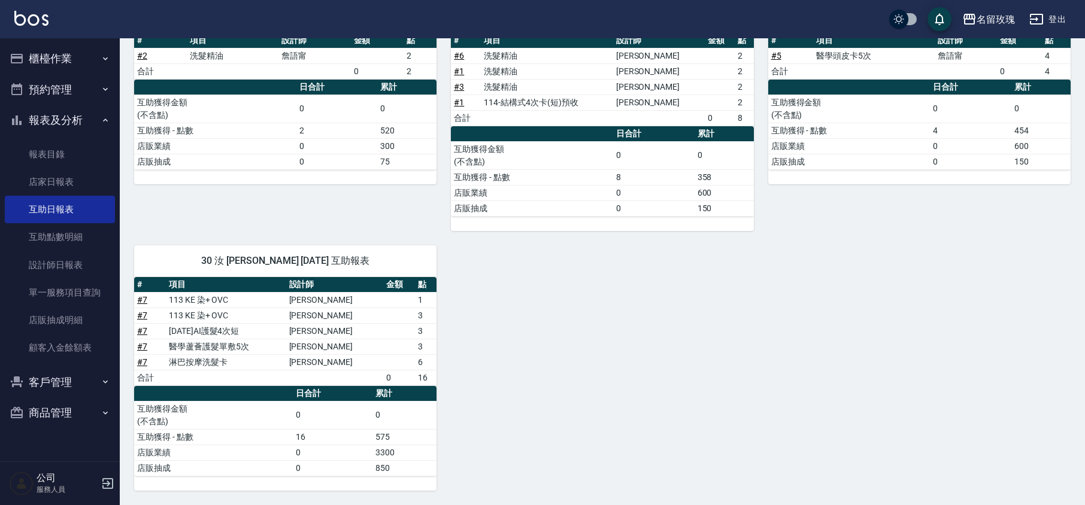
click at [408, 185] on div "16 [PERSON_NAME] [PERSON_NAME] [DATE] 互助報表 # 項目 設計師 金額 點 # 2 洗髮精油 詹語甯 2 合計 0 2 …" at bounding box center [278, 109] width 317 height 244
click at [79, 118] on button "報表及分析" at bounding box center [60, 120] width 110 height 31
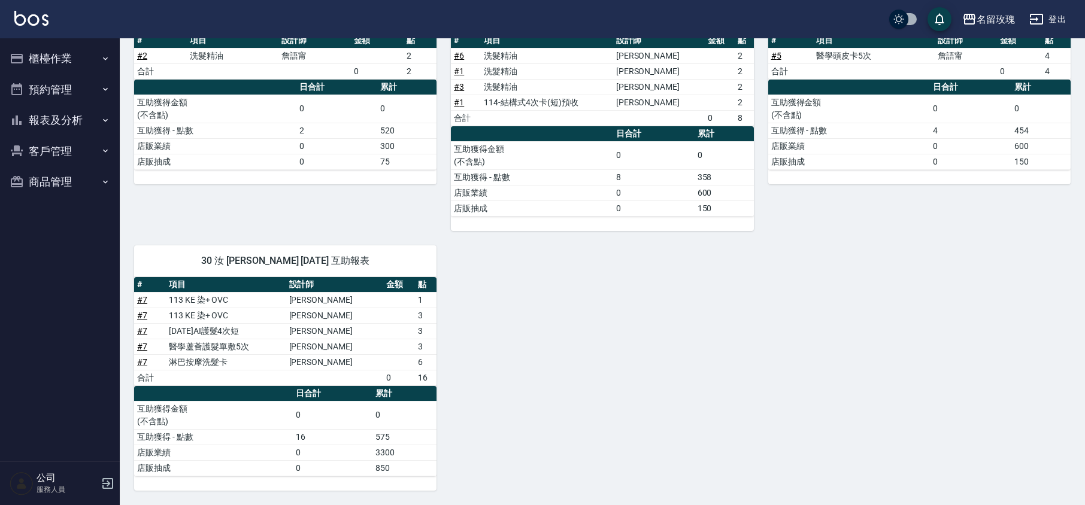
click at [82, 50] on button "櫃檯作業" at bounding box center [60, 58] width 110 height 31
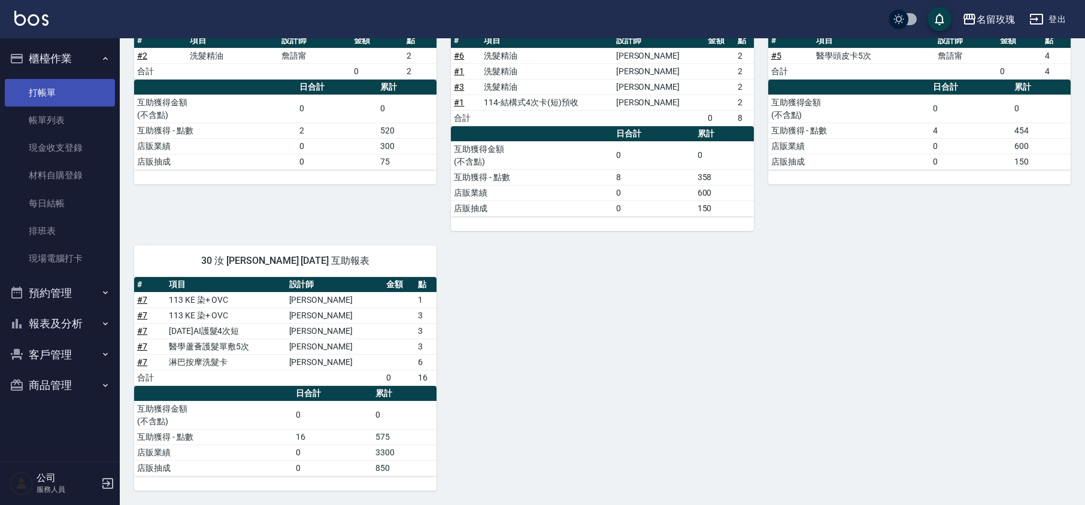
drag, startPoint x: 56, startPoint y: 105, endPoint x: 63, endPoint y: 86, distance: 20.5
click at [56, 105] on link "打帳單" at bounding box center [60, 93] width 110 height 28
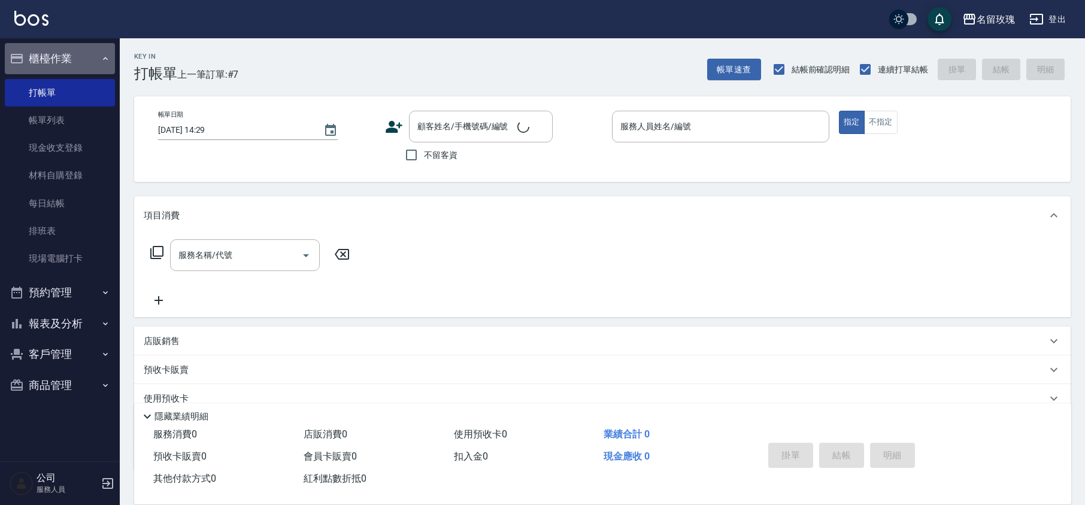
click at [77, 58] on button "櫃檯作業" at bounding box center [60, 58] width 110 height 31
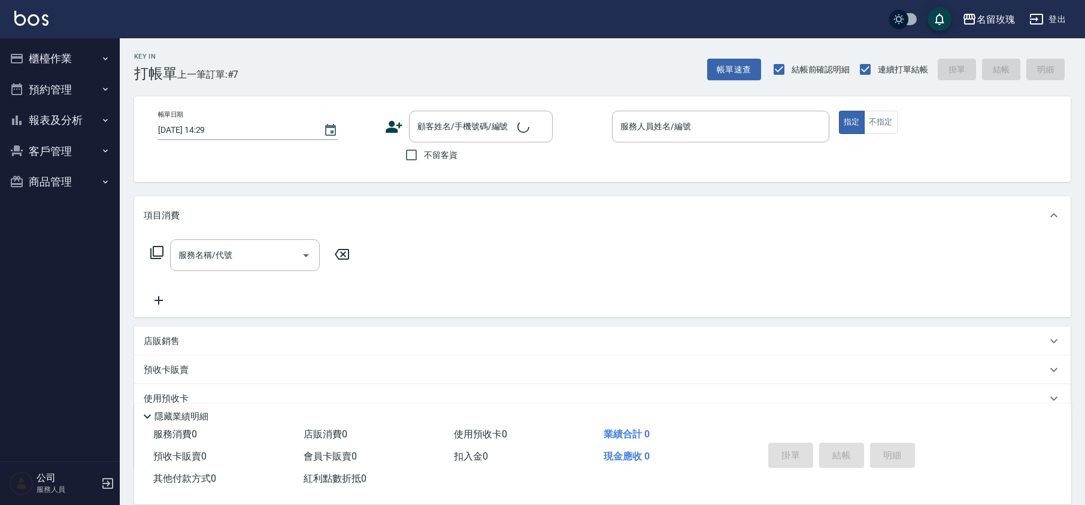
click at [317, 54] on div "Key In 打帳單 上一筆訂單:#7 帳單速查 結帳前確認明細 連續打單結帳 掛單 結帳 明細" at bounding box center [595, 60] width 951 height 44
click at [424, 163] on label "不留客資" at bounding box center [428, 155] width 59 height 25
click at [424, 163] on input "不留客資" at bounding box center [411, 155] width 25 height 25
checkbox input "true"
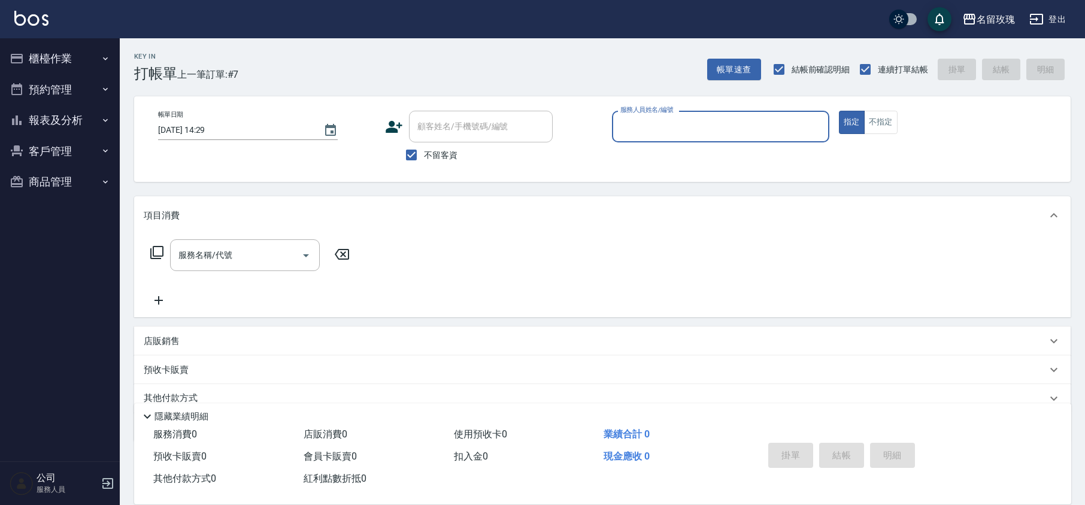
click at [730, 134] on input "服務人員姓名/編號" at bounding box center [720, 126] width 207 height 21
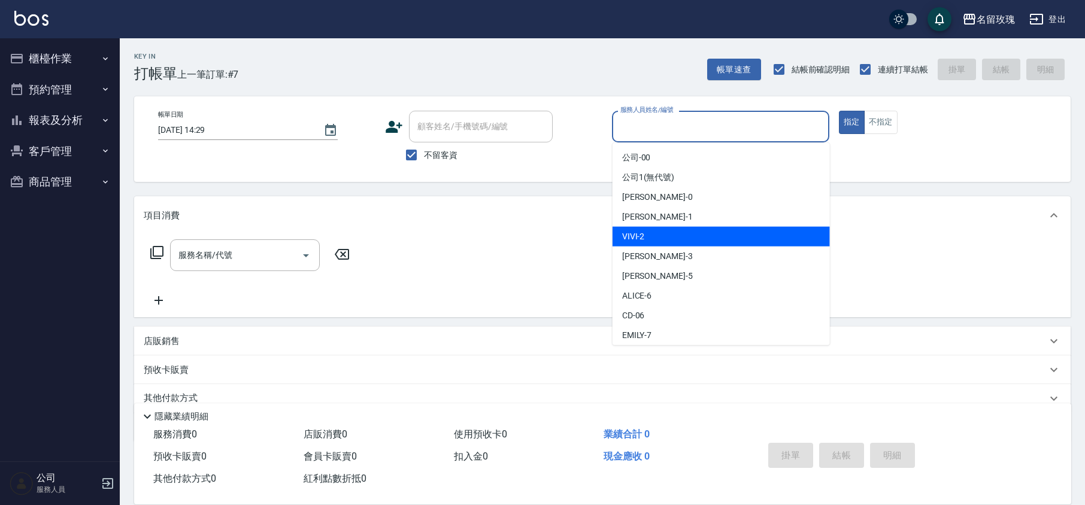
click at [693, 241] on div "VIVI -2" at bounding box center [721, 237] width 217 height 20
type input "VIVI-2"
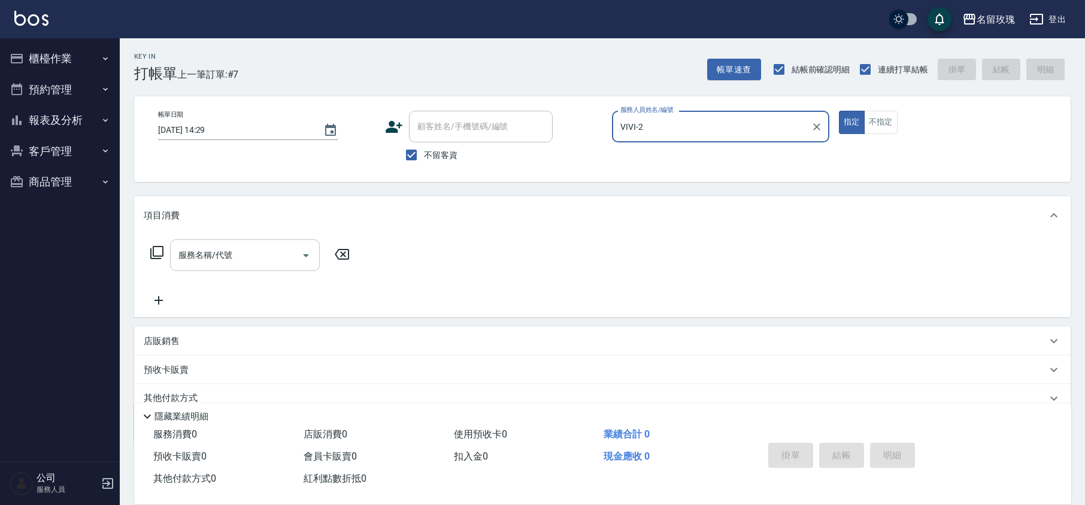
click at [201, 259] on input "服務名稱/代號" at bounding box center [235, 255] width 121 height 21
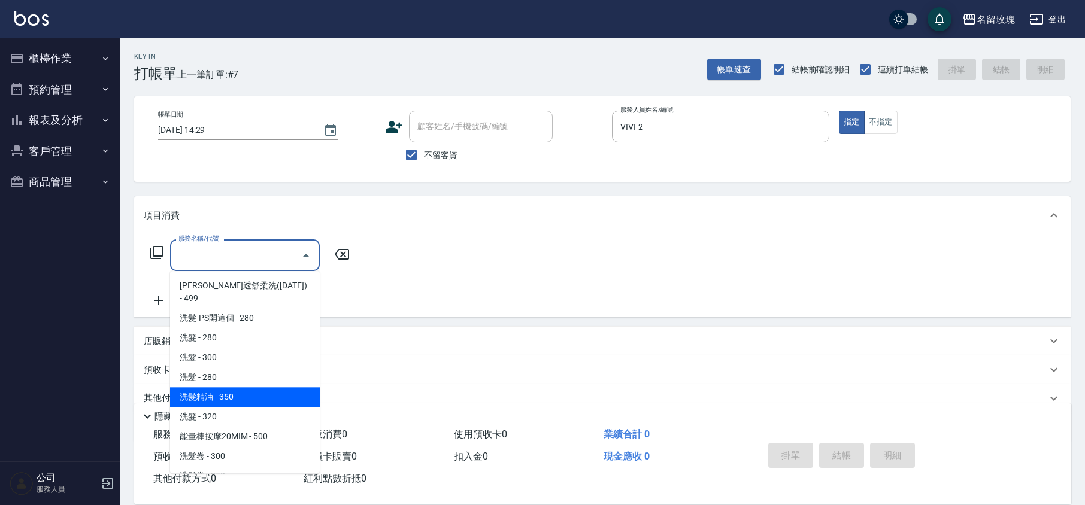
click at [254, 387] on span "洗髮精油 - 350" at bounding box center [245, 397] width 150 height 20
type input "洗髮精油(206)"
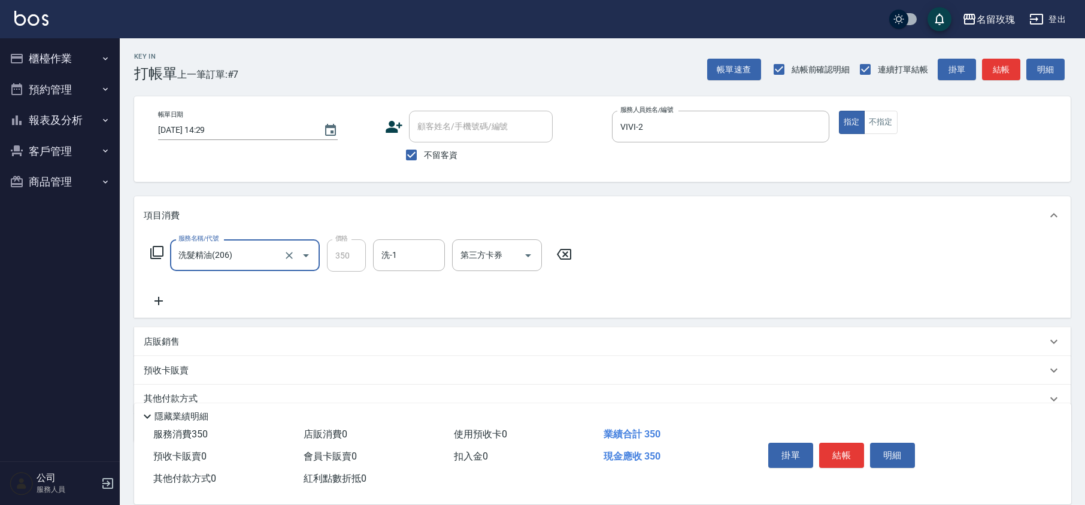
click at [147, 244] on div "服務名稱/代號 洗髮精油(206) 服務名稱/代號 價格 350 價格 洗-1 洗-1 第三方卡券 第三方卡券" at bounding box center [361, 256] width 435 height 32
click at [161, 259] on icon at bounding box center [157, 252] width 14 height 14
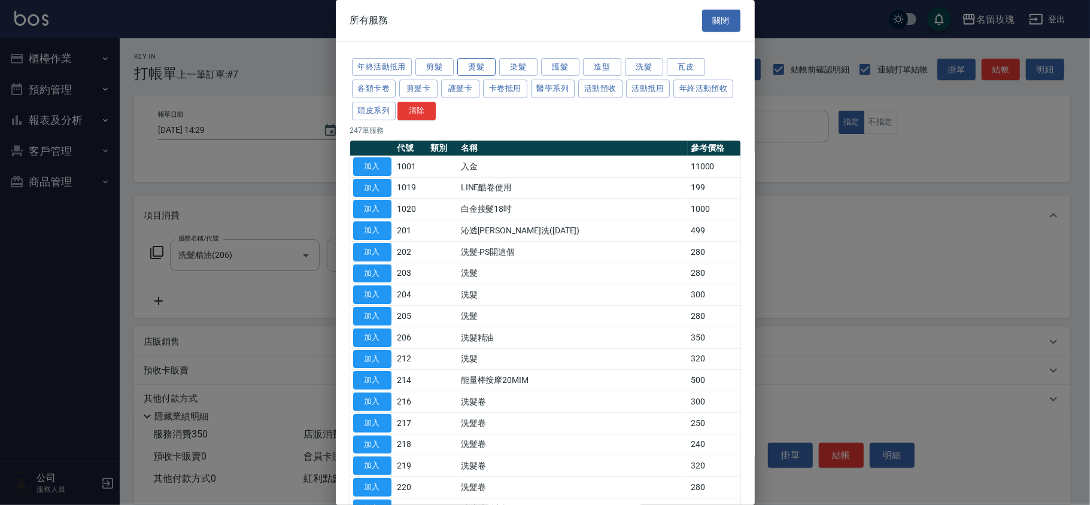
click at [482, 67] on button "燙髮" at bounding box center [476, 67] width 38 height 19
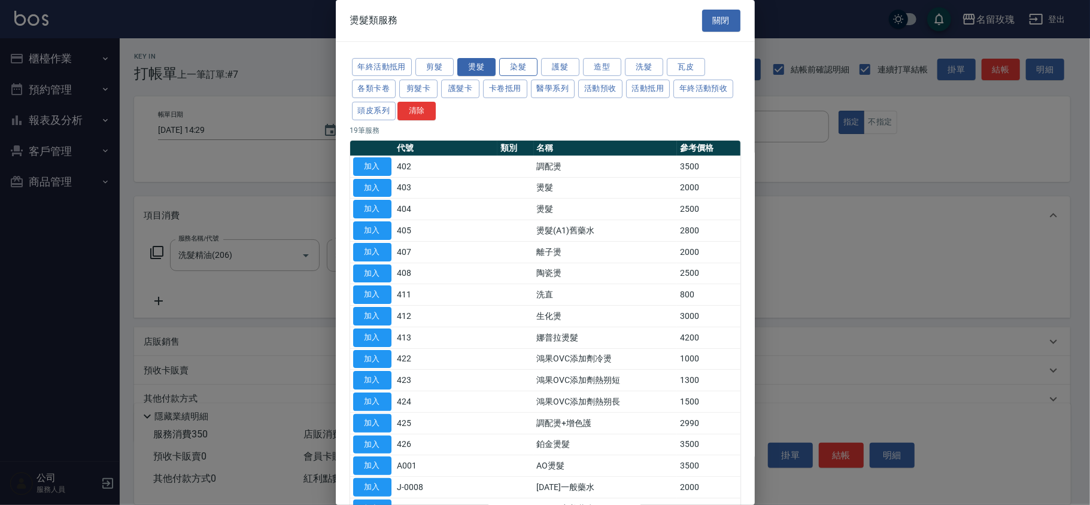
click at [525, 66] on button "染髮" at bounding box center [518, 67] width 38 height 19
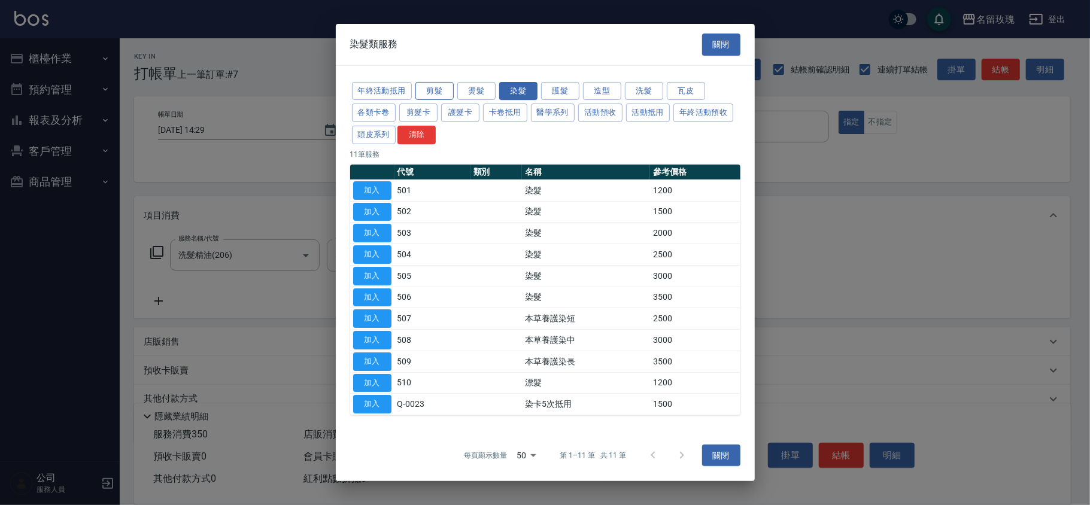
click at [434, 87] on button "剪髮" at bounding box center [435, 90] width 38 height 19
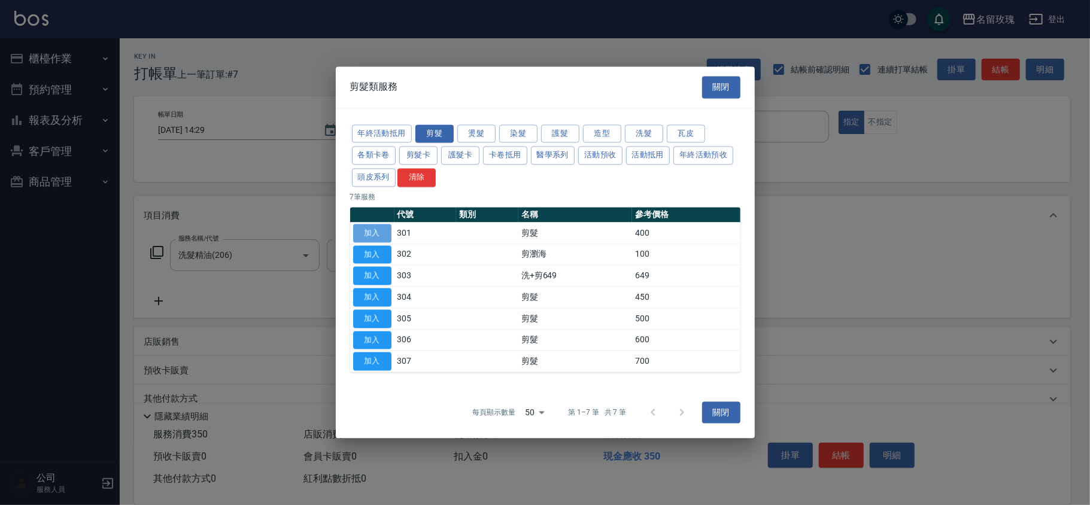
click at [368, 237] on button "加入" at bounding box center [372, 233] width 38 height 19
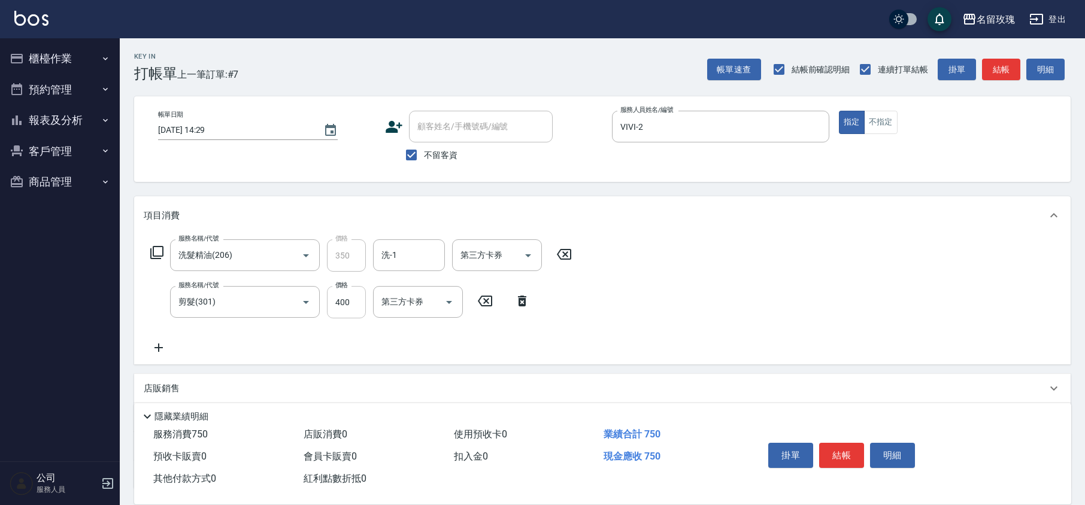
click at [347, 308] on input "400" at bounding box center [346, 302] width 39 height 32
click at [338, 301] on input "400" at bounding box center [346, 302] width 39 height 32
click at [345, 302] on input "400" at bounding box center [346, 302] width 39 height 32
type input "480"
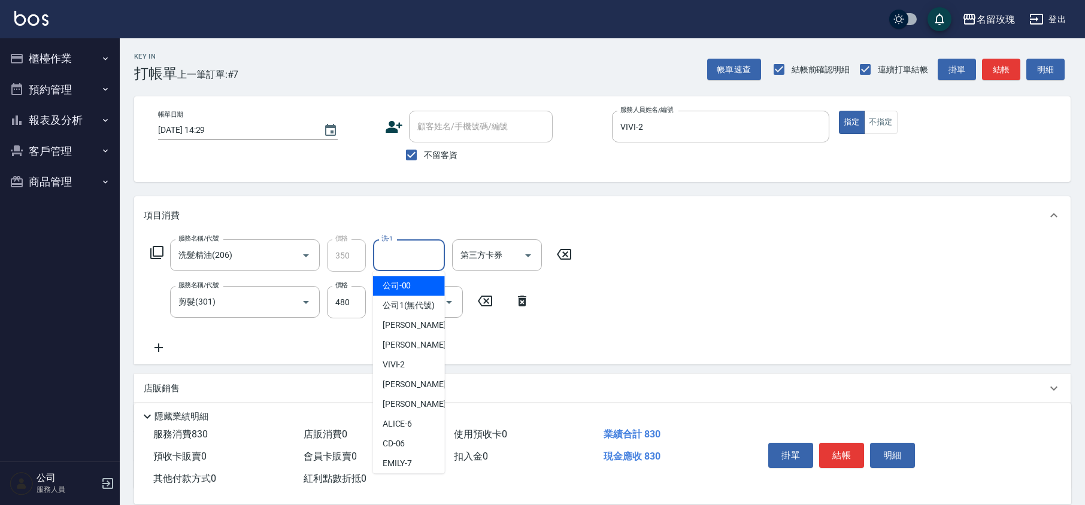
click at [398, 251] on input "洗-1" at bounding box center [408, 255] width 61 height 21
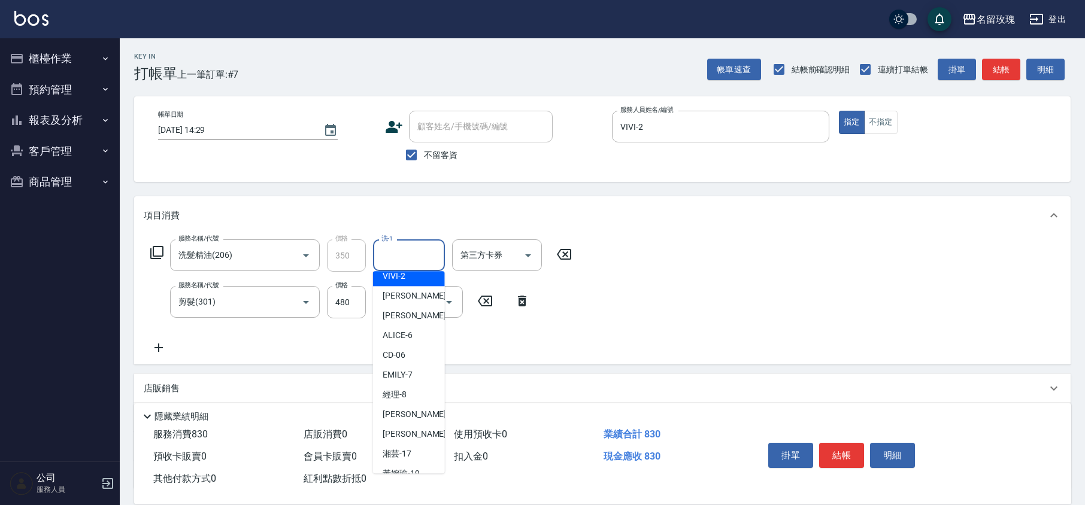
scroll to position [235, 0]
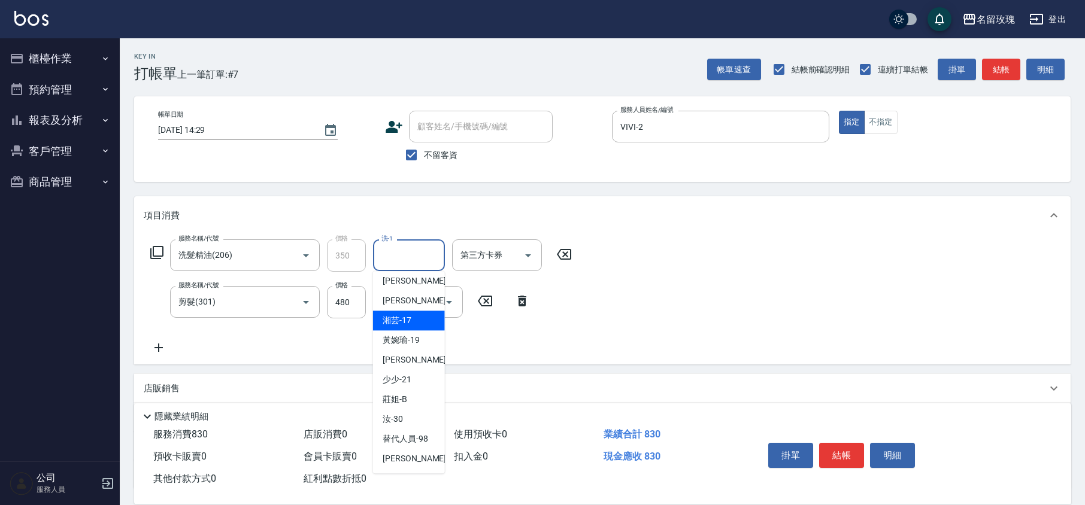
click at [405, 322] on span "湘芸 -17" at bounding box center [397, 320] width 29 height 13
type input "湘芸-17"
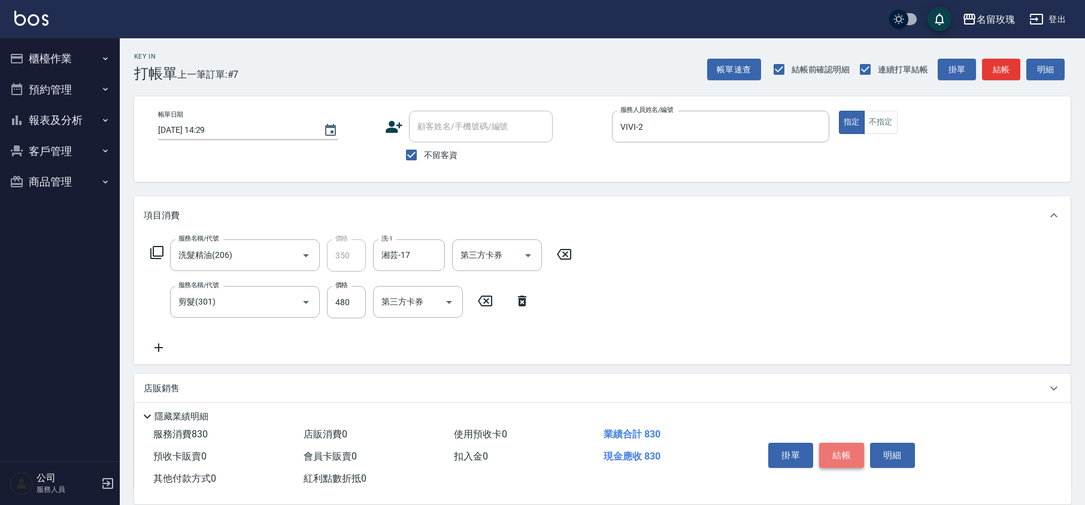
click at [850, 458] on button "結帳" at bounding box center [841, 455] width 45 height 25
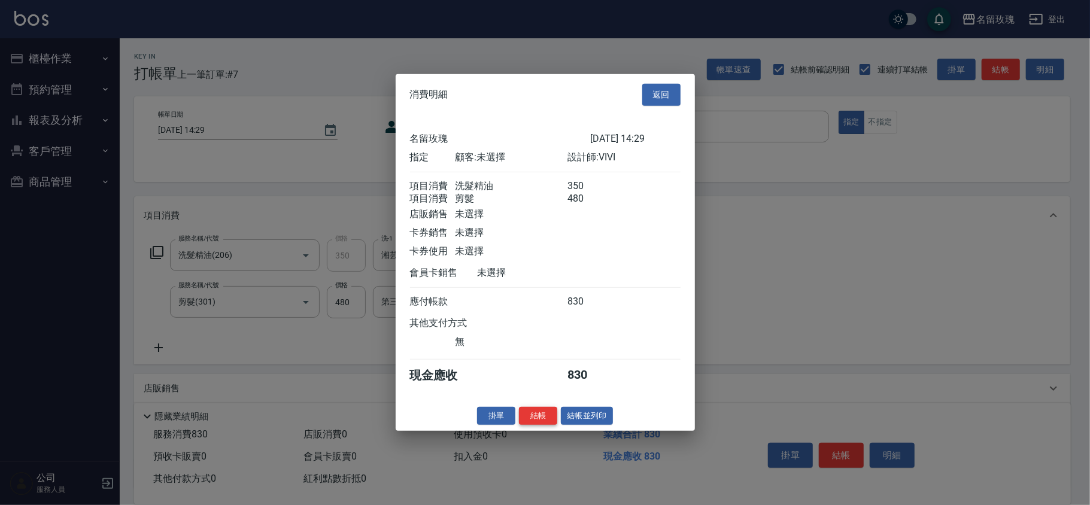
click at [533, 420] on button "結帳" at bounding box center [538, 416] width 38 height 19
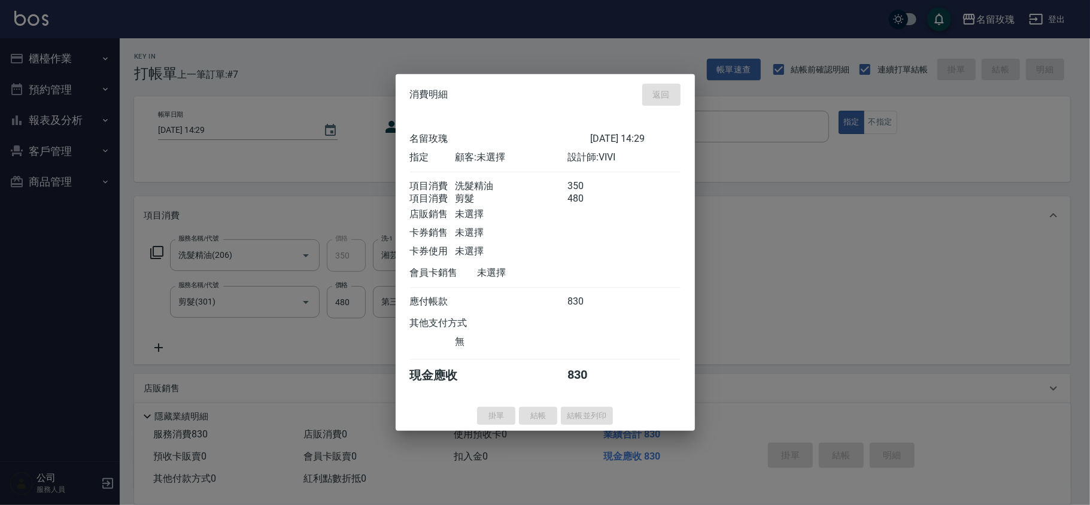
type input "[DATE] 14:55"
